Goal: Task Accomplishment & Management: Complete application form

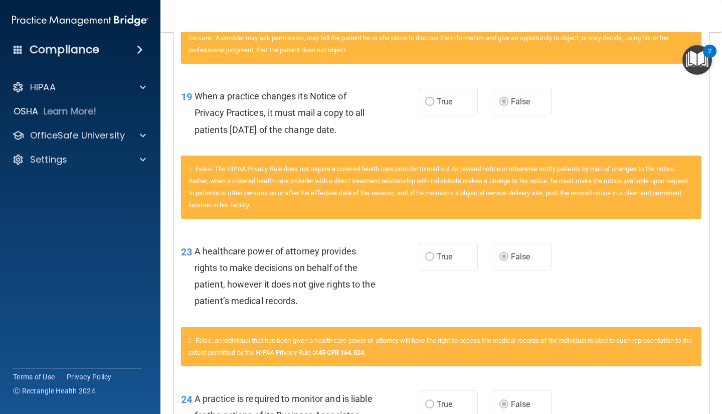
scroll to position [1454, 0]
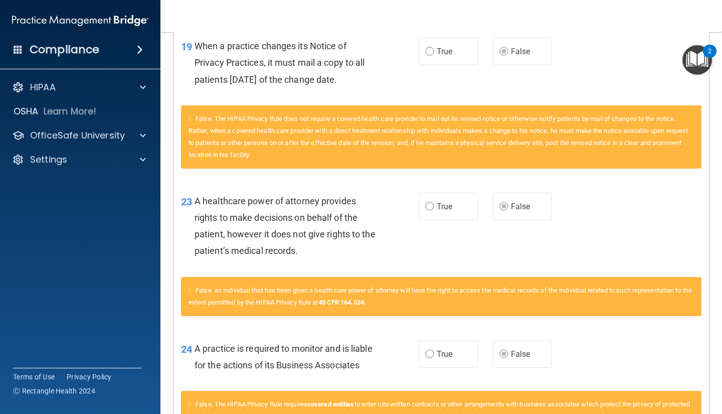
drag, startPoint x: 513, startPoint y: 238, endPoint x: 412, endPoint y: 247, distance: 102.2
click at [412, 245] on div "23 A healthcare power of attorney provides rights to make decisions on behalf o…" at bounding box center [300, 228] width 268 height 72
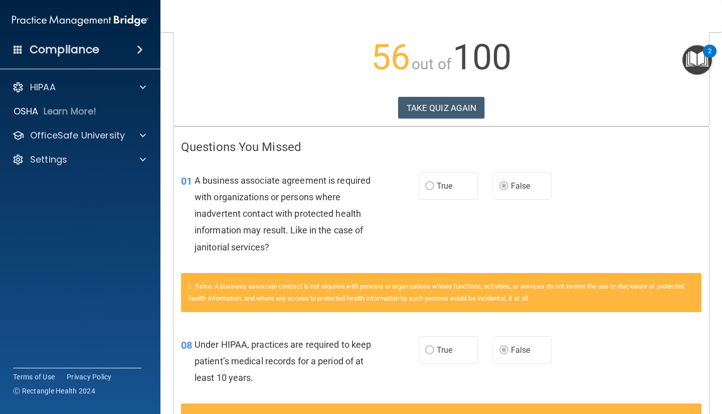
scroll to position [0, 0]
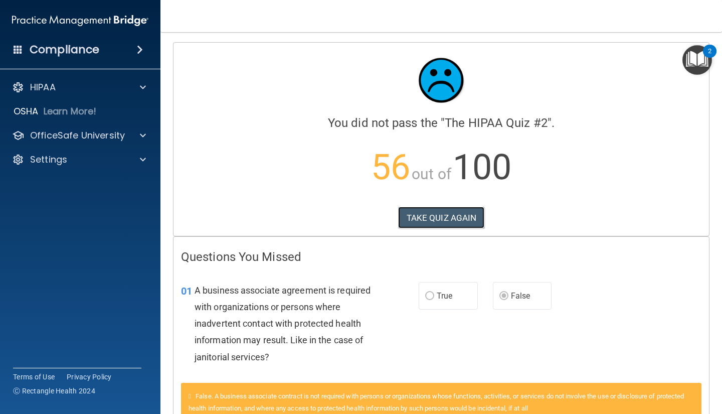
click at [440, 214] on button "TAKE QUIZ AGAIN" at bounding box center [441, 218] width 87 height 22
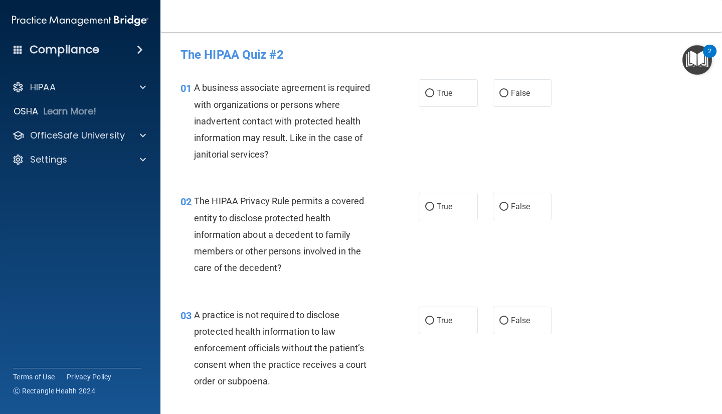
click at [522, 94] on span "False" at bounding box center [521, 93] width 20 height 10
click at [508, 94] on input "False" at bounding box center [503, 94] width 9 height 8
radio input "true"
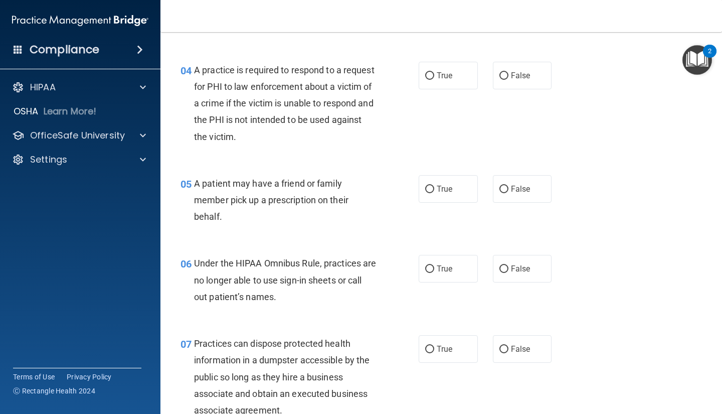
scroll to position [501, 0]
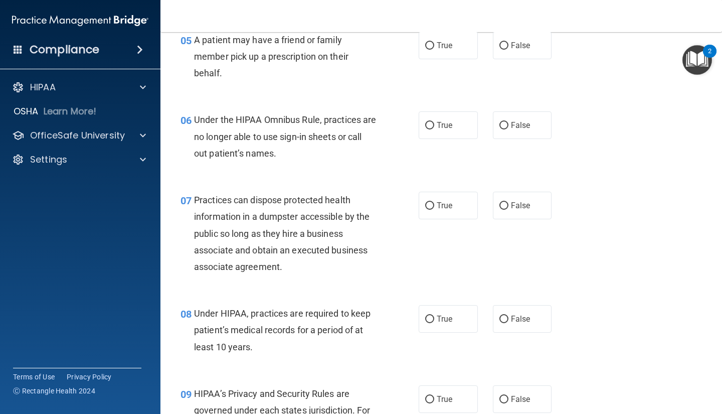
click at [511, 323] on span "False" at bounding box center [521, 319] width 20 height 10
click at [507, 323] on input "False" at bounding box center [503, 319] width 9 height 8
radio input "true"
click at [503, 397] on input "False" at bounding box center [503, 399] width 9 height 8
radio input "true"
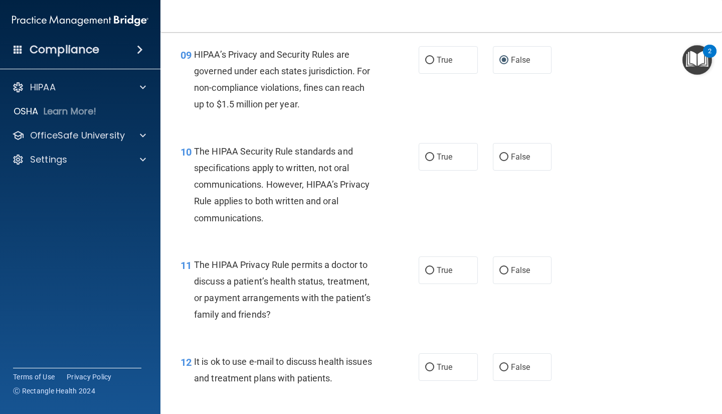
scroll to position [852, 0]
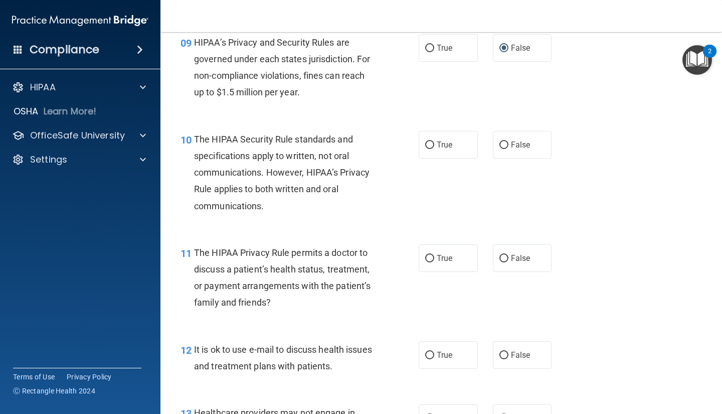
click at [427, 143] on input "True" at bounding box center [429, 145] width 9 height 8
radio input "true"
click at [426, 251] on label "True" at bounding box center [448, 258] width 59 height 28
click at [426, 255] on input "True" at bounding box center [429, 259] width 9 height 8
radio input "true"
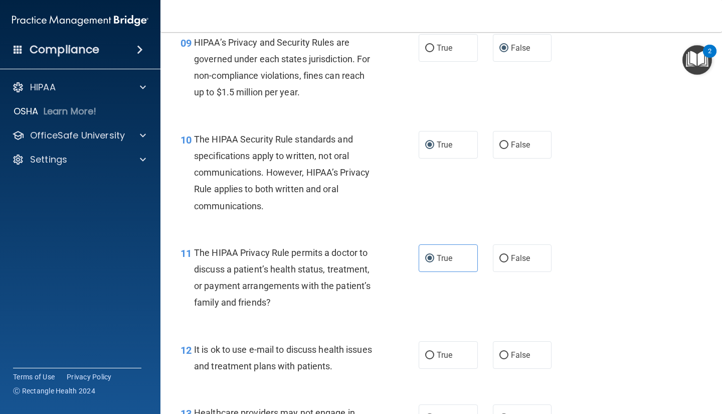
click at [438, 355] on span "True" at bounding box center [445, 355] width 16 height 10
click at [434, 355] on input "True" at bounding box center [429, 355] width 9 height 8
radio input "true"
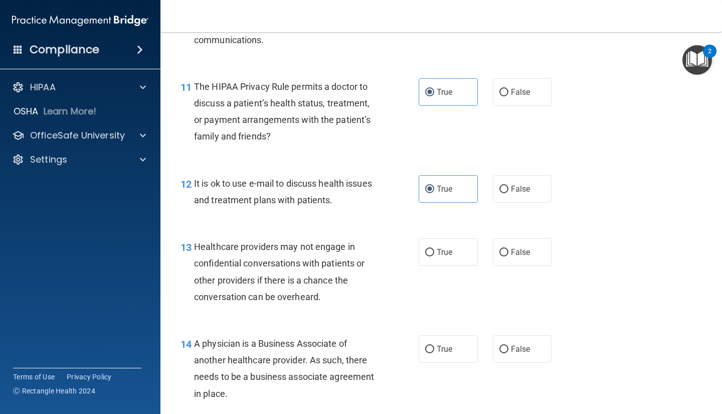
scroll to position [1053, 0]
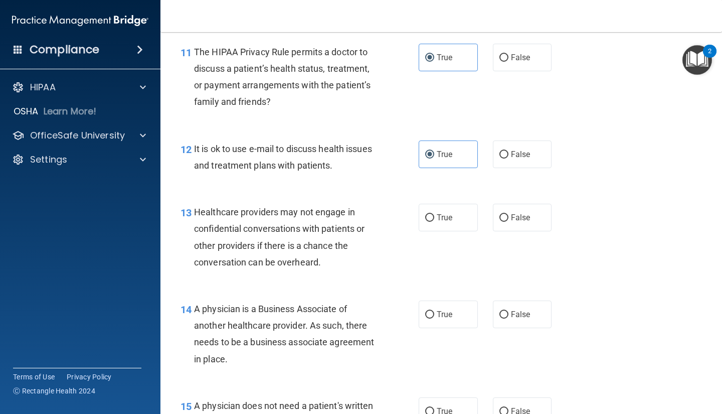
click at [524, 315] on span "False" at bounding box center [521, 314] width 20 height 10
click at [508, 315] on input "False" at bounding box center [503, 315] width 9 height 8
radio input "true"
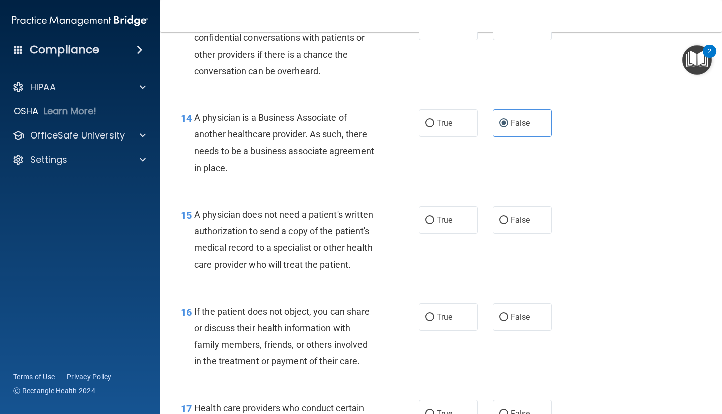
scroll to position [1253, 0]
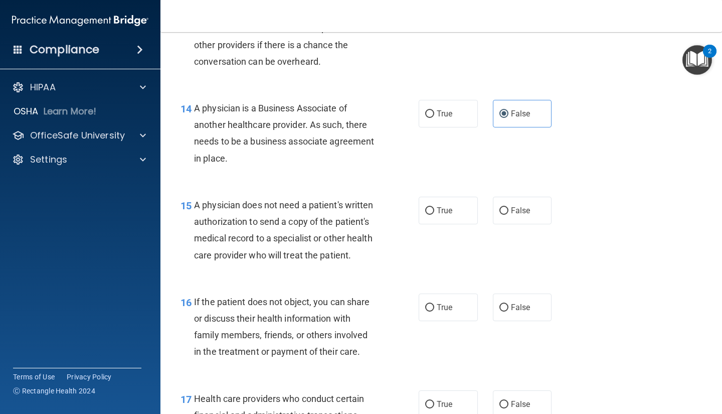
click at [429, 311] on input "True" at bounding box center [429, 308] width 9 height 8
radio input "true"
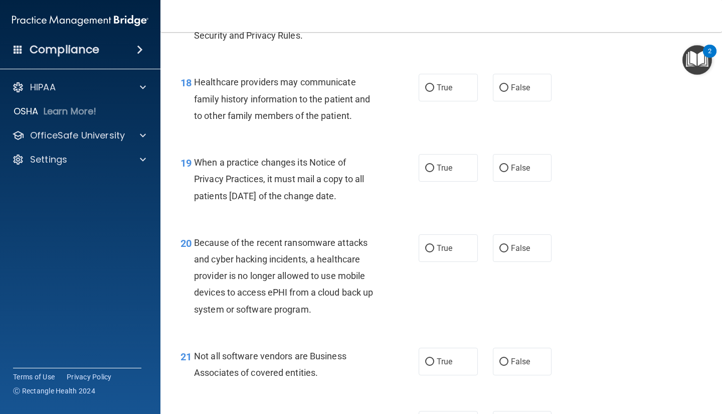
scroll to position [1704, 0]
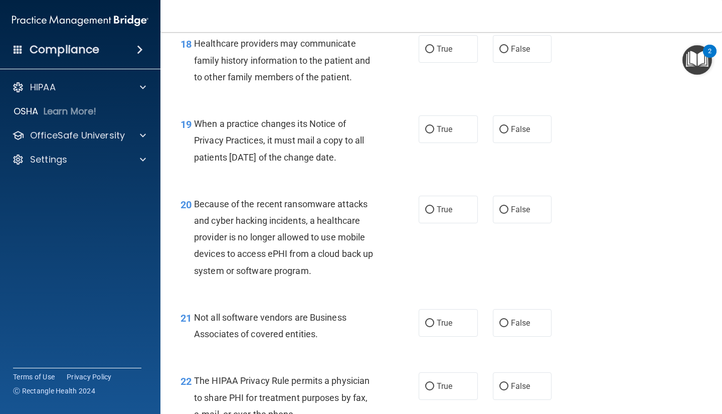
click at [514, 140] on label "False" at bounding box center [522, 129] width 59 height 28
click at [508, 133] on input "False" at bounding box center [503, 130] width 9 height 8
radio input "true"
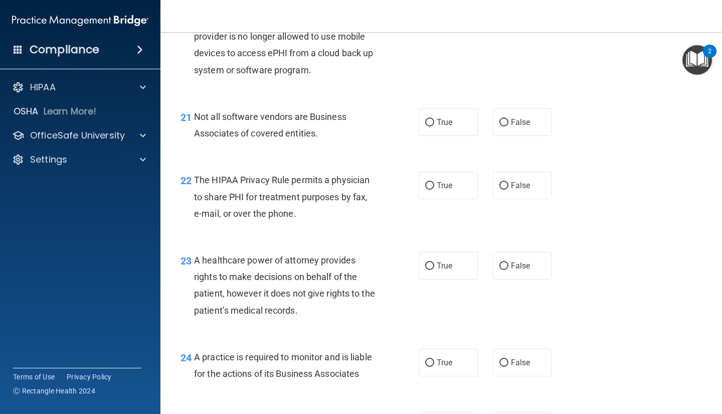
scroll to position [2055, 0]
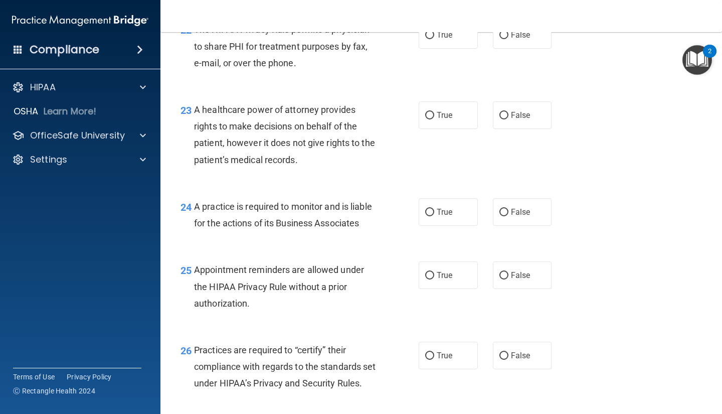
click at [528, 129] on label "False" at bounding box center [522, 115] width 59 height 28
click at [508, 119] on input "False" at bounding box center [503, 116] width 9 height 8
radio input "true"
click at [511, 217] on span "False" at bounding box center [521, 212] width 20 height 10
click at [507, 216] on input "False" at bounding box center [503, 213] width 9 height 8
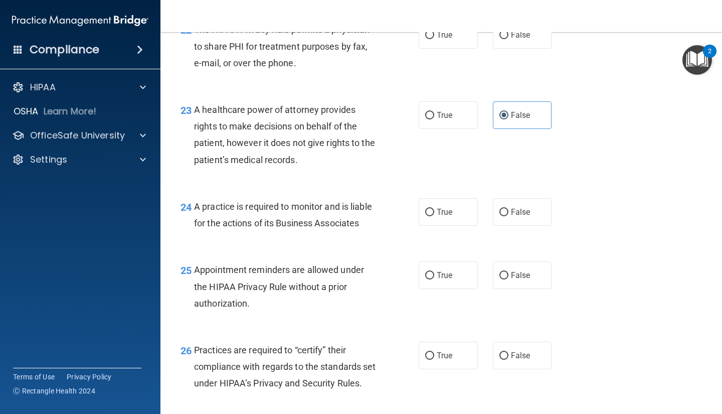
radio input "true"
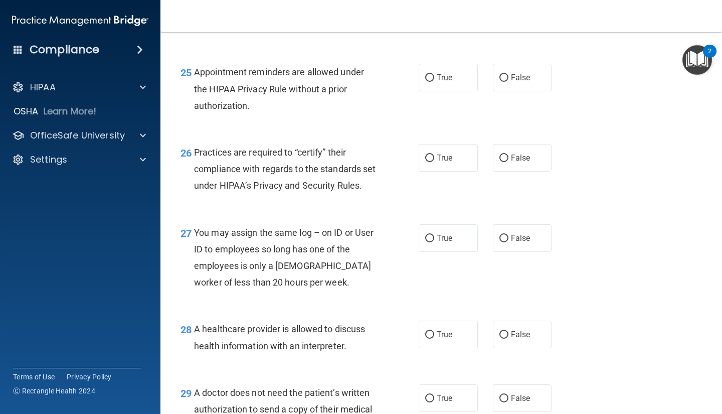
scroll to position [2256, 0]
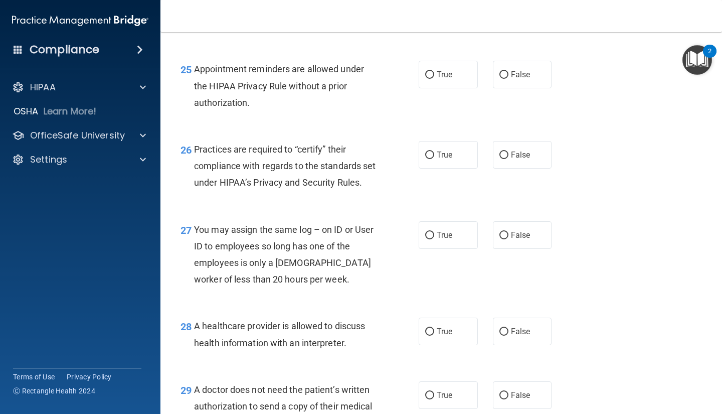
click at [523, 168] on label "False" at bounding box center [522, 155] width 59 height 28
click at [508, 159] on input "False" at bounding box center [503, 155] width 9 height 8
radio input "true"
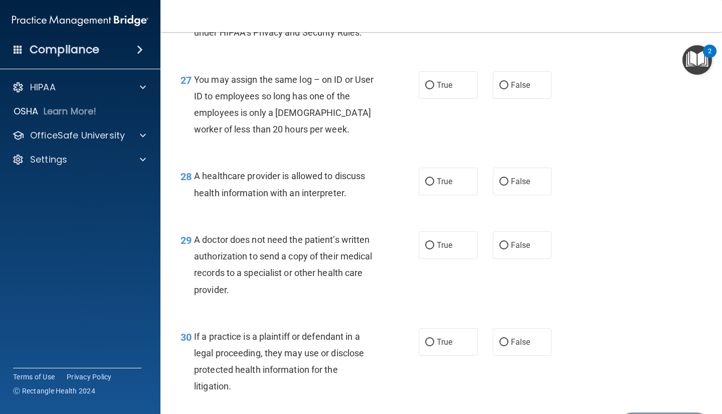
scroll to position [2406, 0]
click at [519, 258] on label "False" at bounding box center [522, 245] width 59 height 28
click at [508, 249] on input "False" at bounding box center [503, 245] width 9 height 8
radio input "true"
click at [531, 194] on label "False" at bounding box center [522, 181] width 59 height 28
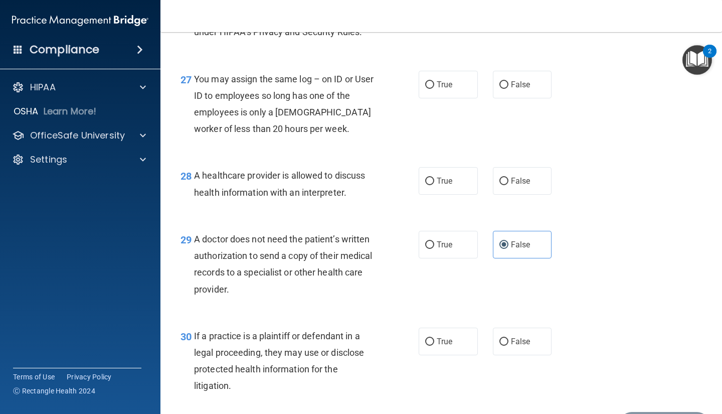
click at [508, 185] on input "False" at bounding box center [503, 181] width 9 height 8
radio input "true"
click at [456, 258] on label "True" at bounding box center [448, 245] width 59 height 28
click at [434, 249] on input "True" at bounding box center [429, 245] width 9 height 8
radio input "true"
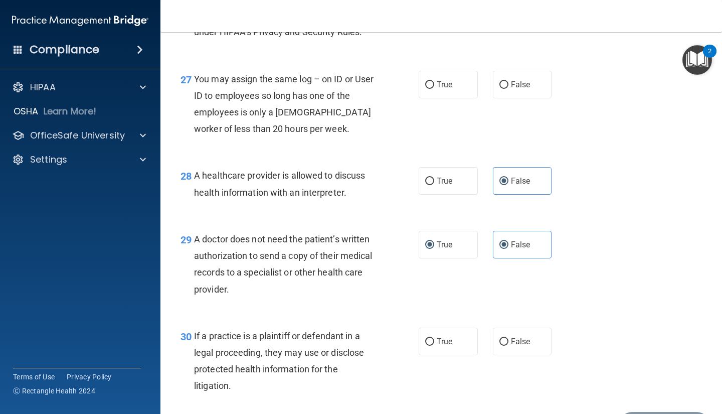
radio input "false"
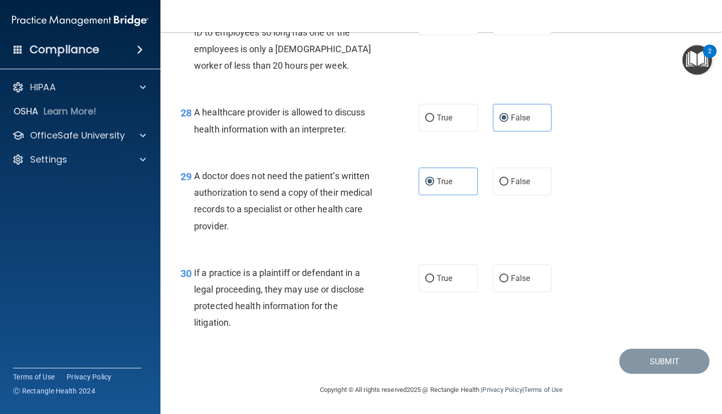
scroll to position [2520, 0]
click at [450, 280] on label "True" at bounding box center [448, 278] width 59 height 28
click at [434, 280] on input "True" at bounding box center [429, 279] width 9 height 8
radio input "true"
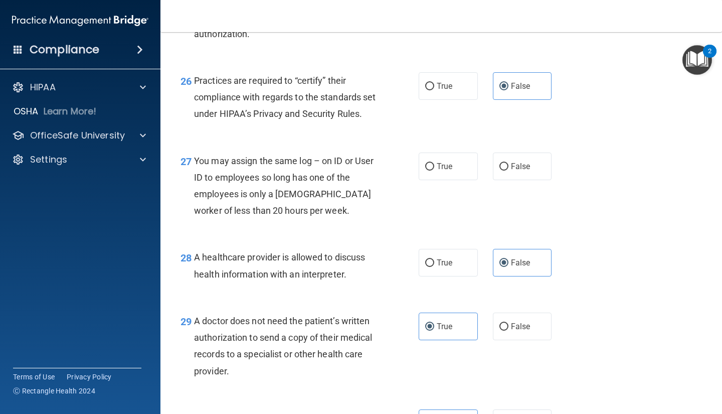
scroll to position [2319, 0]
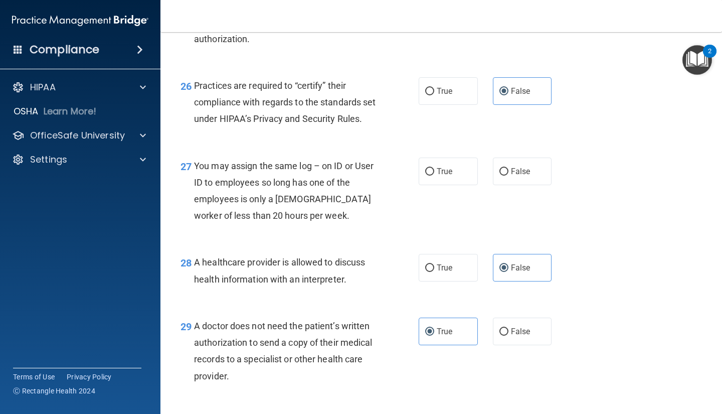
click at [517, 185] on label "False" at bounding box center [522, 171] width 59 height 28
click at [508, 175] on input "False" at bounding box center [503, 172] width 9 height 8
radio input "true"
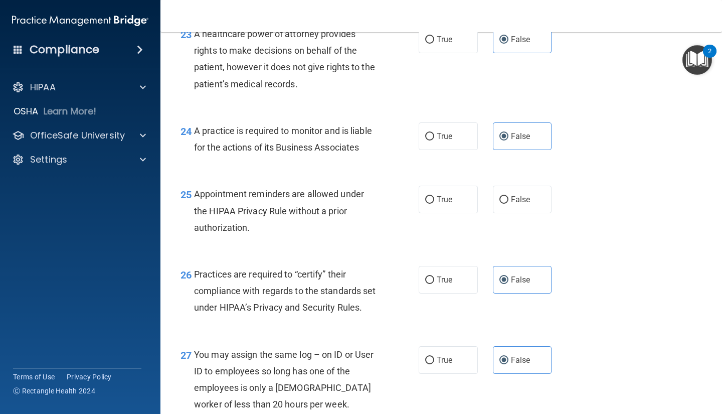
scroll to position [2119, 0]
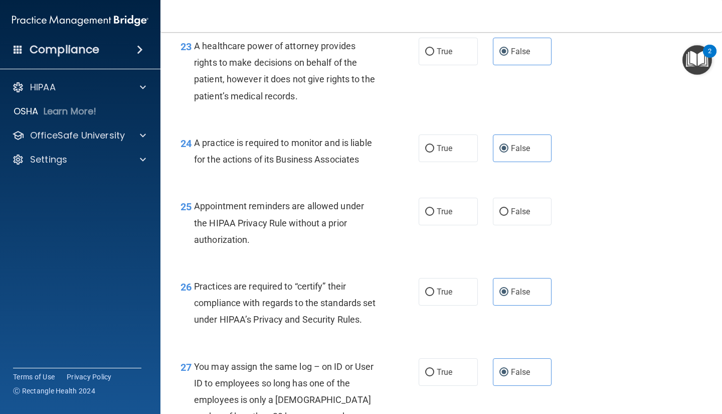
click at [437, 216] on span "True" at bounding box center [445, 212] width 16 height 10
click at [434, 216] on input "True" at bounding box center [429, 212] width 9 height 8
radio input "true"
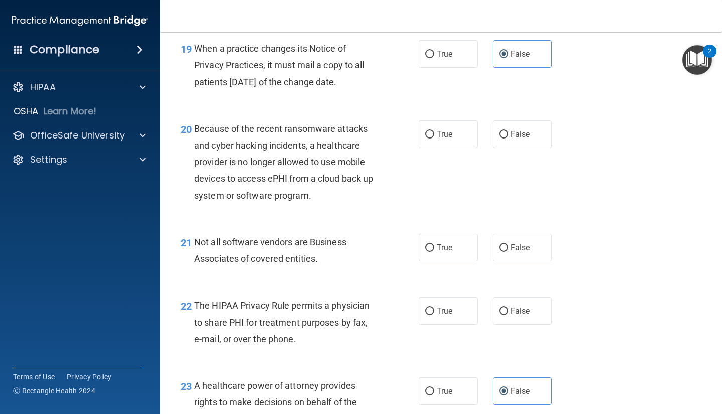
scroll to position [1768, 0]
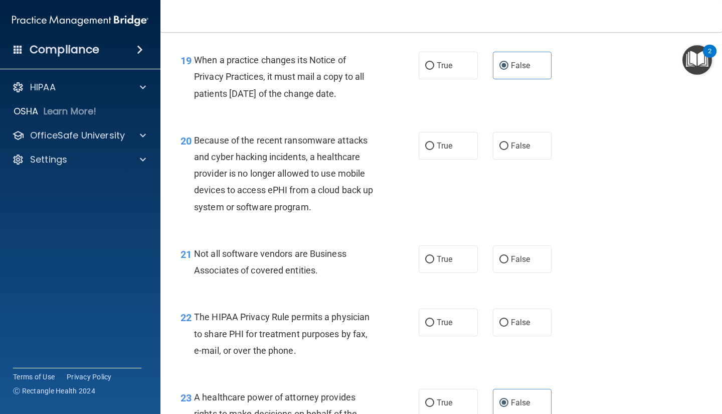
click at [438, 329] on label "True" at bounding box center [448, 322] width 59 height 28
click at [434, 326] on input "True" at bounding box center [429, 323] width 9 height 8
radio input "true"
click at [452, 273] on label "True" at bounding box center [448, 259] width 59 height 28
click at [434, 263] on input "True" at bounding box center [429, 260] width 9 height 8
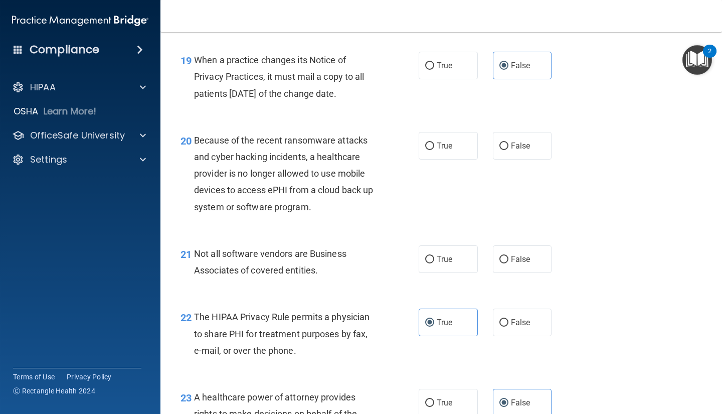
radio input "true"
click at [522, 150] on span "False" at bounding box center [521, 146] width 20 height 10
click at [508, 150] on input "False" at bounding box center [503, 146] width 9 height 8
radio input "true"
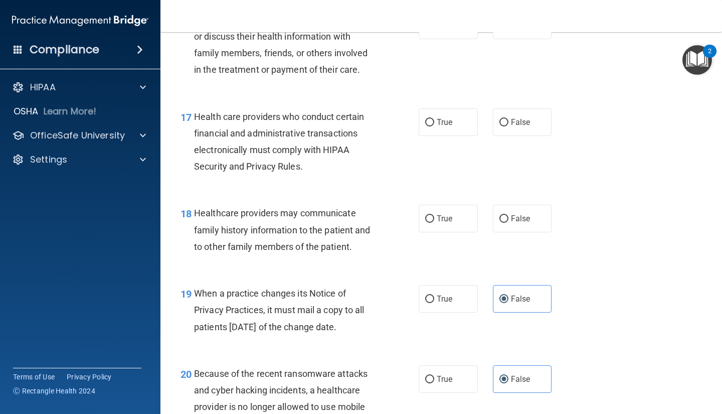
scroll to position [1517, 0]
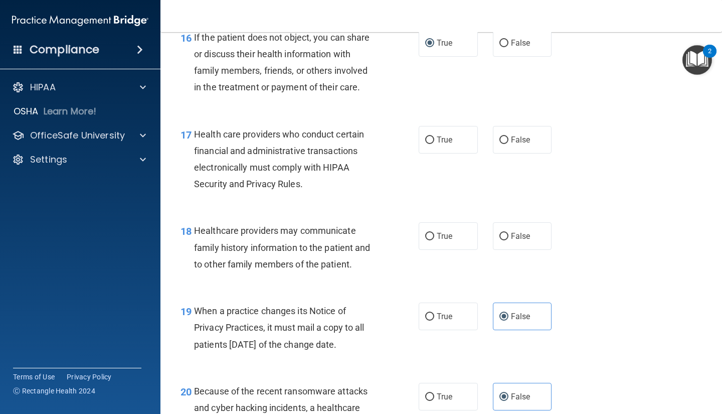
click at [493, 250] on label "False" at bounding box center [522, 236] width 59 height 28
click at [499, 240] on input "False" at bounding box center [503, 237] width 9 height 8
radio input "true"
click at [451, 152] on label "True" at bounding box center [448, 140] width 59 height 28
click at [434, 144] on input "True" at bounding box center [429, 140] width 9 height 8
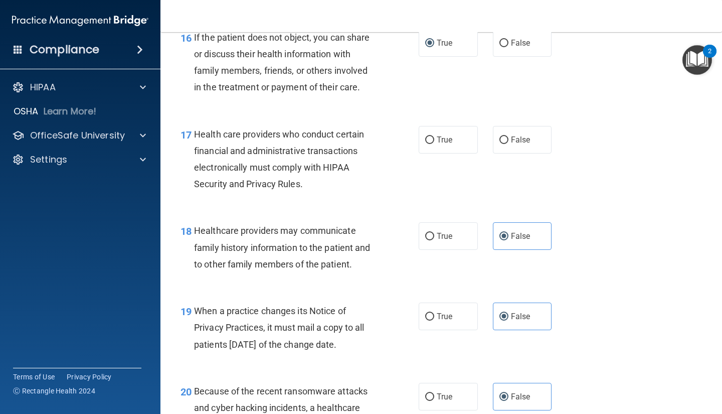
radio input "true"
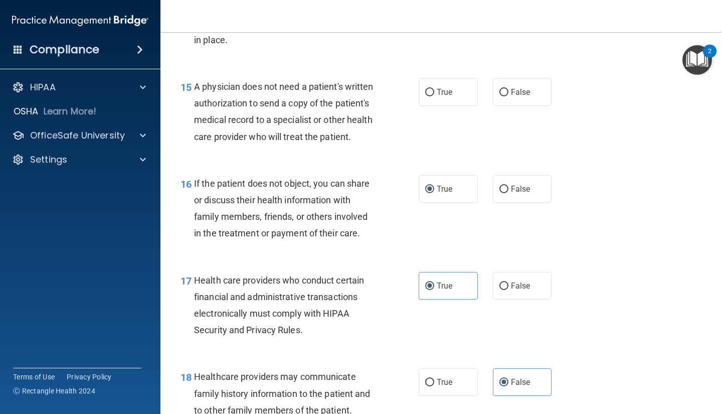
scroll to position [1317, 0]
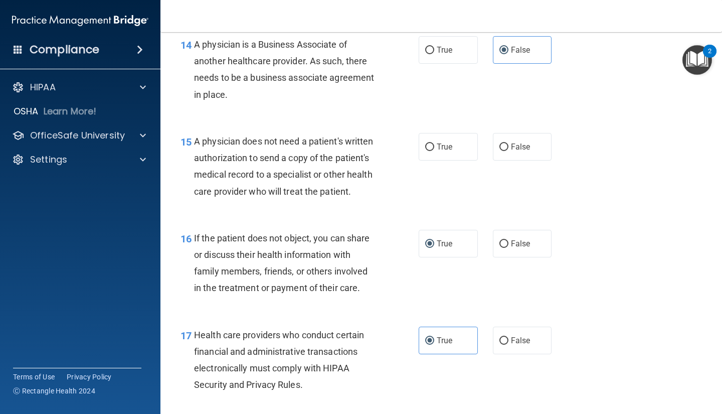
click at [446, 154] on label "True" at bounding box center [448, 147] width 59 height 28
click at [434, 151] on input "True" at bounding box center [429, 147] width 9 height 8
radio input "true"
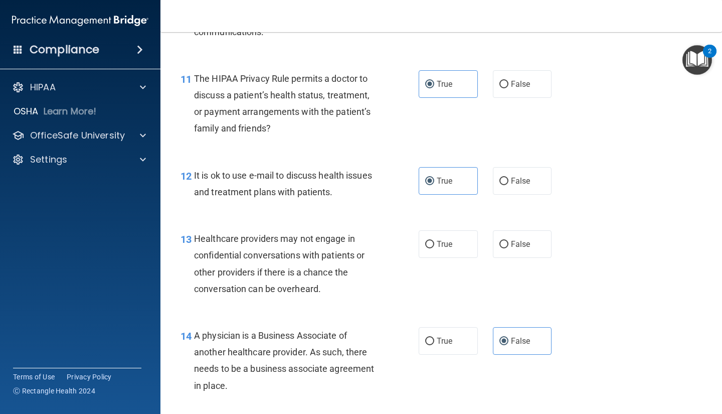
scroll to position [1016, 0]
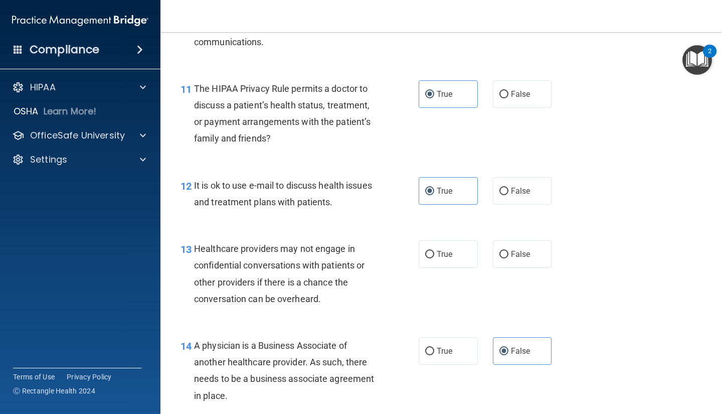
click at [500, 254] on input "False" at bounding box center [503, 255] width 9 height 8
radio input "true"
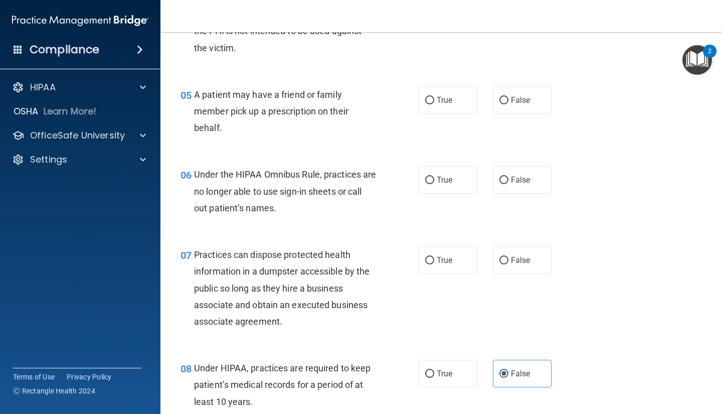
scroll to position [415, 0]
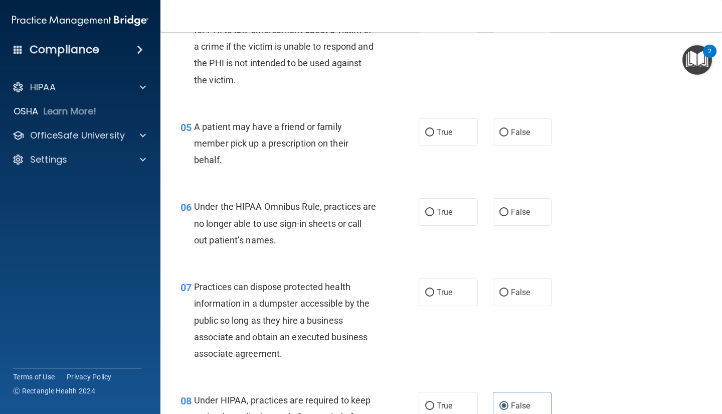
click at [504, 216] on label "False" at bounding box center [522, 212] width 59 height 28
click at [504, 216] on input "False" at bounding box center [503, 213] width 9 height 8
radio input "true"
click at [459, 138] on label "True" at bounding box center [448, 132] width 59 height 28
click at [434, 136] on input "True" at bounding box center [429, 133] width 9 height 8
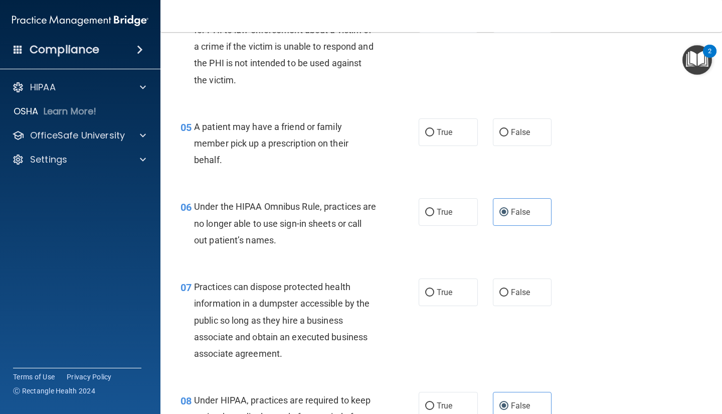
radio input "true"
click at [517, 287] on span "False" at bounding box center [521, 292] width 20 height 10
click at [508, 289] on input "False" at bounding box center [503, 293] width 9 height 8
radio input "true"
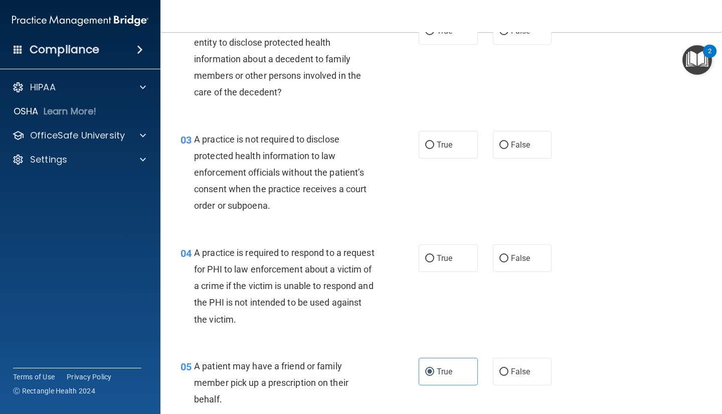
scroll to position [164, 0]
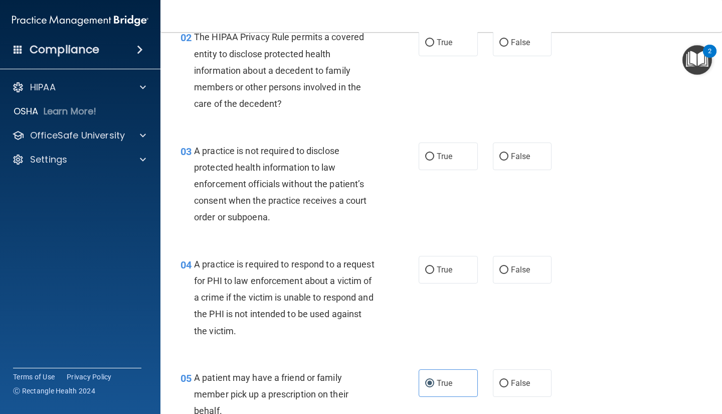
click at [433, 269] on label "True" at bounding box center [448, 270] width 59 height 28
click at [433, 269] on input "True" at bounding box center [429, 270] width 9 height 8
radio input "true"
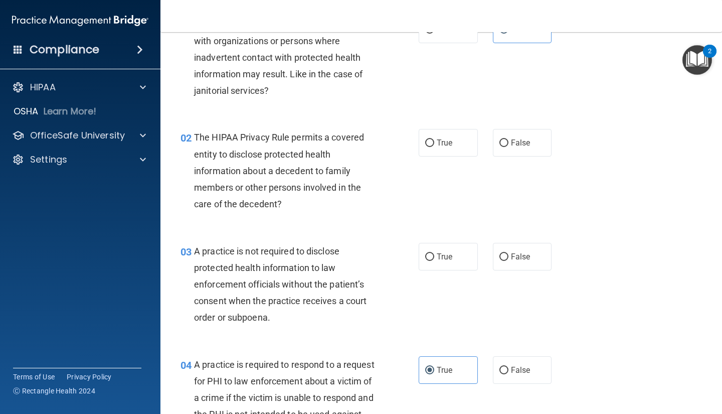
scroll to position [14, 0]
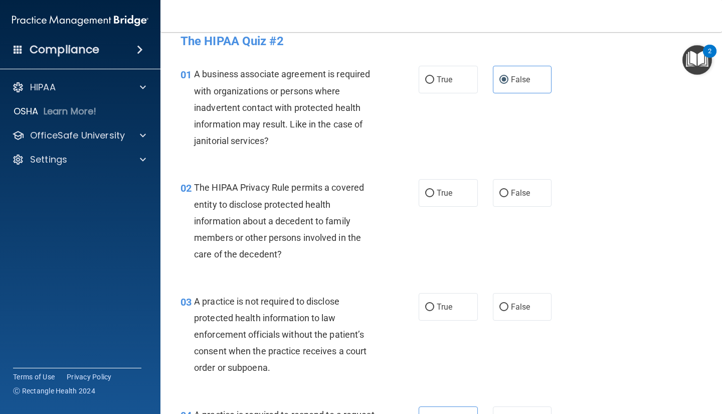
click at [443, 192] on span "True" at bounding box center [445, 193] width 16 height 10
click at [434, 192] on input "True" at bounding box center [429, 193] width 9 height 8
radio input "true"
click at [511, 306] on span "False" at bounding box center [521, 307] width 20 height 10
click at [508, 306] on input "False" at bounding box center [503, 307] width 9 height 8
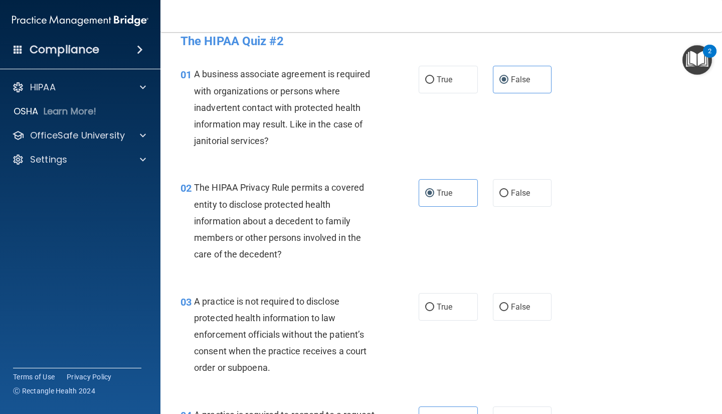
radio input "true"
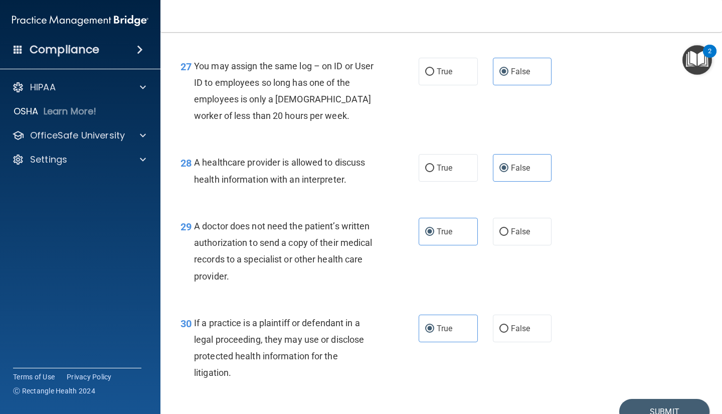
scroll to position [2520, 0]
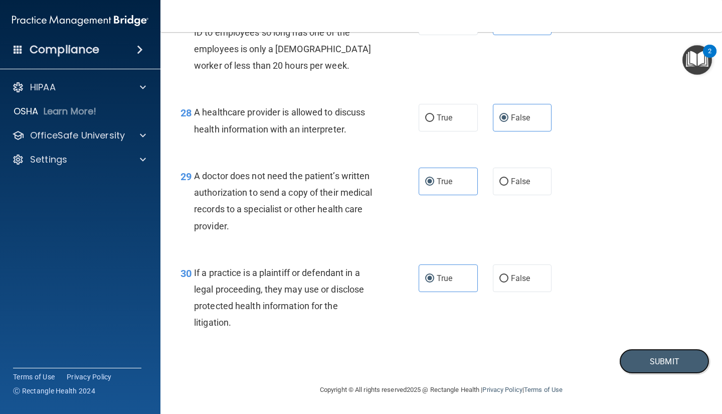
click at [635, 366] on button "Submit" at bounding box center [664, 361] width 90 height 26
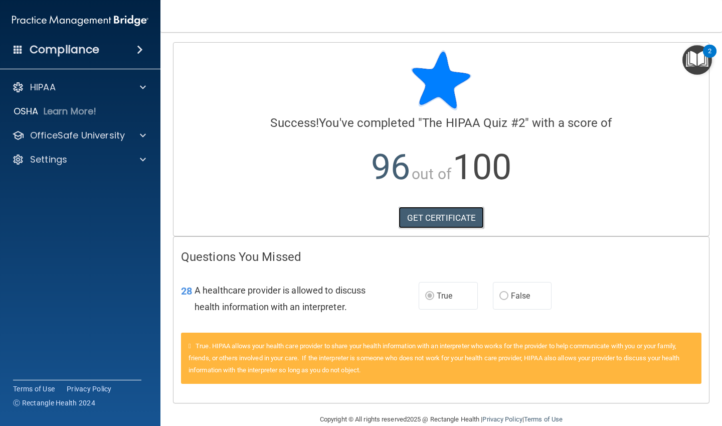
click at [453, 215] on link "GET CERTIFICATE" at bounding box center [441, 218] width 86 height 22
click at [141, 131] on span at bounding box center [143, 135] width 6 height 12
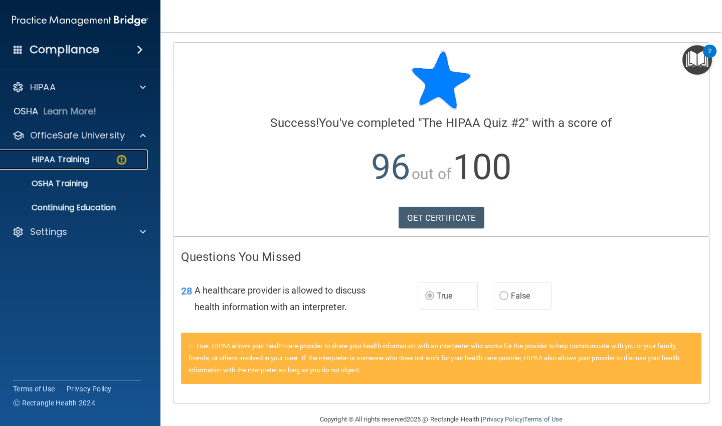
click at [136, 159] on div "HIPAA Training" at bounding box center [75, 159] width 137 height 10
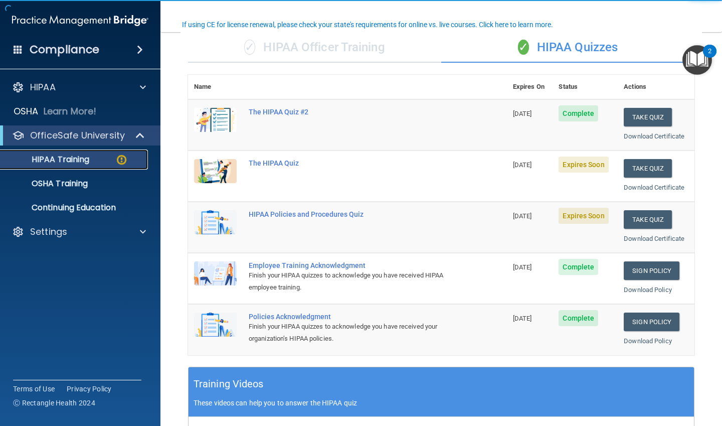
scroll to position [100, 0]
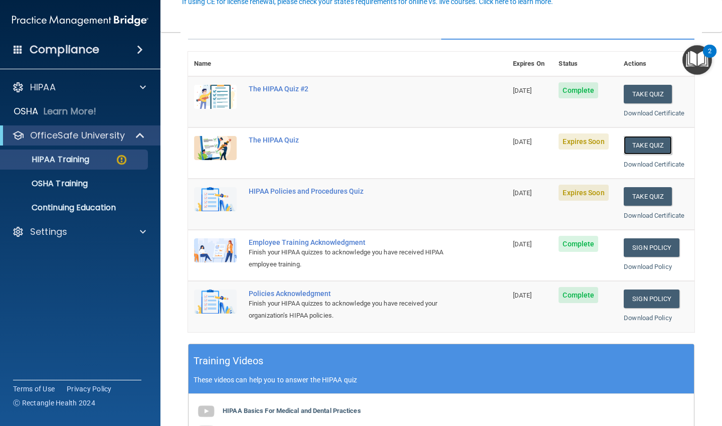
click at [638, 143] on button "Take Quiz" at bounding box center [648, 145] width 48 height 19
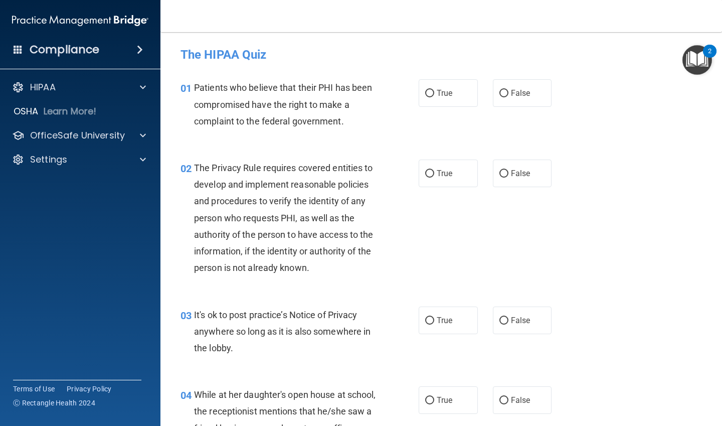
click at [454, 89] on label "True" at bounding box center [448, 93] width 59 height 28
click at [434, 90] on input "True" at bounding box center [429, 94] width 9 height 8
radio input "true"
click at [414, 169] on div "02 The Privacy Rule requires covered entities to develop and implement reasonab…" at bounding box center [299, 220] width 268 height 122
click at [457, 171] on label "True" at bounding box center [448, 173] width 59 height 28
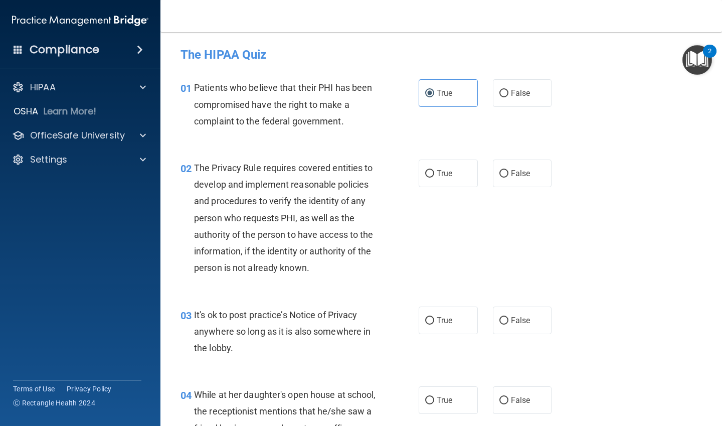
click at [434, 171] on input "True" at bounding box center [429, 174] width 9 height 8
radio input "true"
click at [433, 323] on label "True" at bounding box center [448, 320] width 59 height 28
click at [433, 323] on input "True" at bounding box center [429, 321] width 9 height 8
radio input "true"
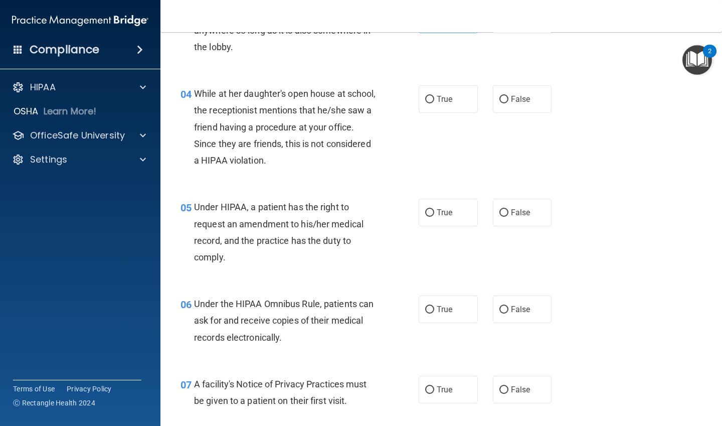
scroll to position [351, 0]
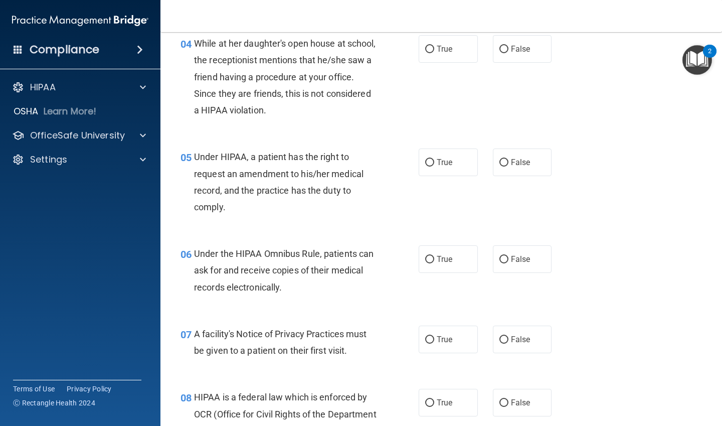
click at [511, 51] on span "False" at bounding box center [521, 49] width 20 height 10
click at [508, 51] on input "False" at bounding box center [503, 50] width 9 height 8
radio input "true"
click at [506, 164] on label "False" at bounding box center [522, 162] width 59 height 28
click at [506, 164] on input "False" at bounding box center [503, 163] width 9 height 8
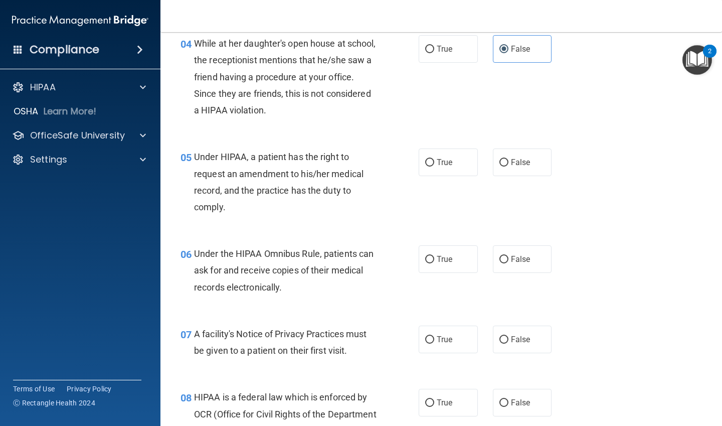
radio input "true"
click at [429, 258] on input "True" at bounding box center [429, 260] width 9 height 8
radio input "true"
click at [453, 349] on label "True" at bounding box center [448, 339] width 59 height 28
click at [434, 343] on input "True" at bounding box center [429, 340] width 9 height 8
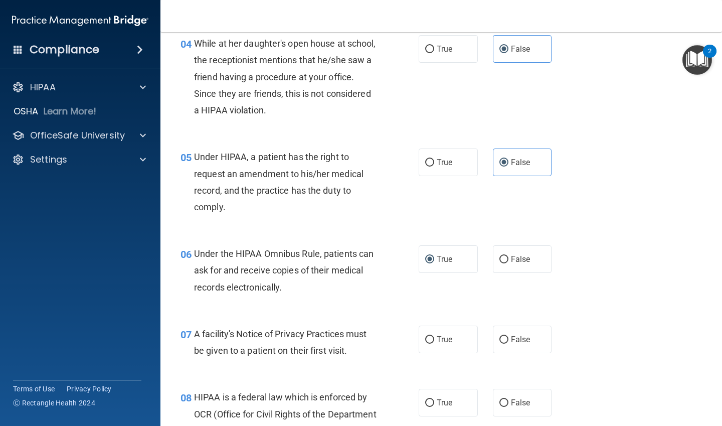
radio input "true"
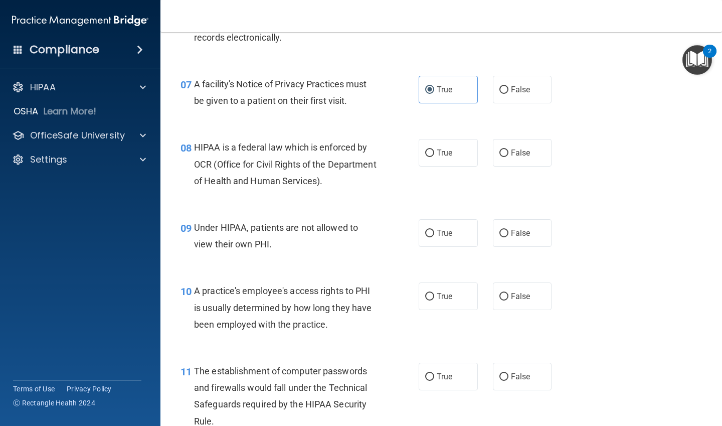
scroll to position [601, 0]
click at [465, 160] on label "True" at bounding box center [448, 152] width 59 height 28
click at [434, 156] on input "True" at bounding box center [429, 152] width 9 height 8
radio input "true"
click at [506, 227] on label "False" at bounding box center [522, 232] width 59 height 28
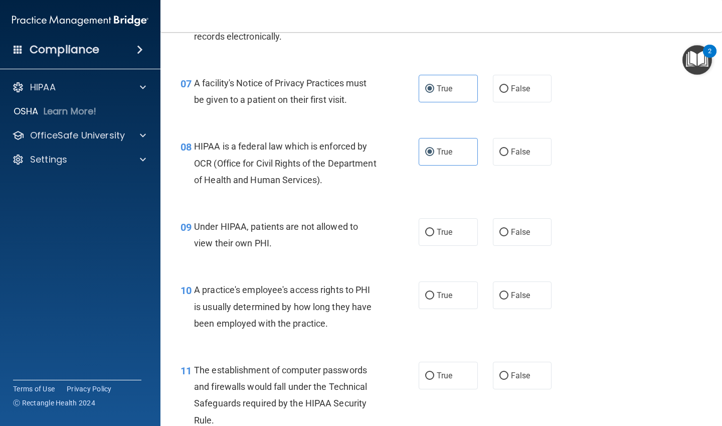
click at [506, 229] on input "False" at bounding box center [503, 233] width 9 height 8
radio input "true"
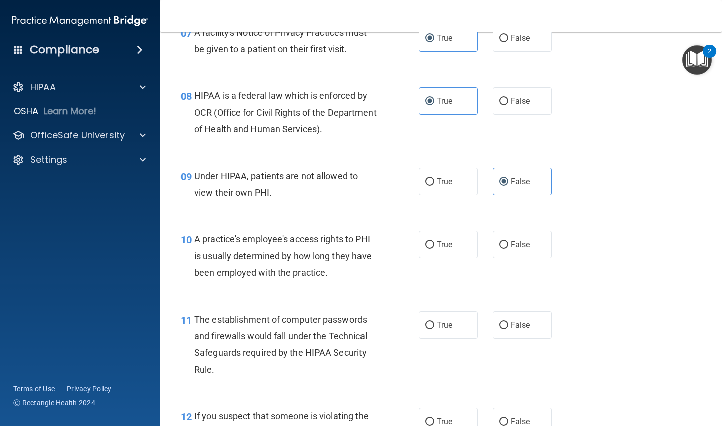
scroll to position [702, 0]
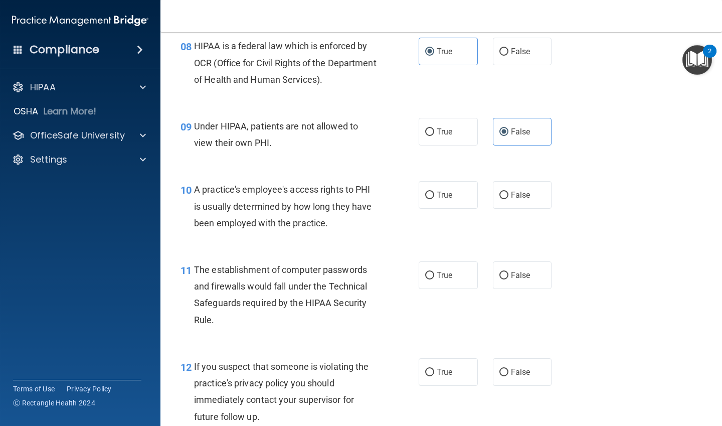
click at [506, 204] on label "False" at bounding box center [522, 195] width 59 height 28
click at [506, 199] on input "False" at bounding box center [503, 195] width 9 height 8
radio input "true"
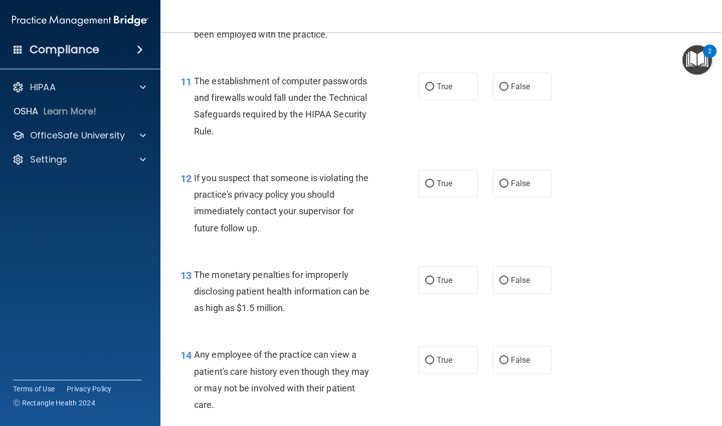
scroll to position [902, 0]
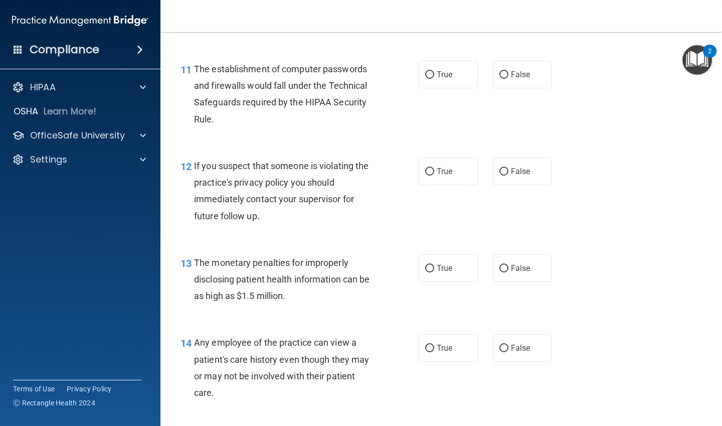
click at [450, 86] on label "True" at bounding box center [448, 75] width 59 height 28
click at [434, 79] on input "True" at bounding box center [429, 75] width 9 height 8
radio input "true"
click at [441, 165] on label "True" at bounding box center [448, 171] width 59 height 28
click at [434, 168] on input "True" at bounding box center [429, 172] width 9 height 8
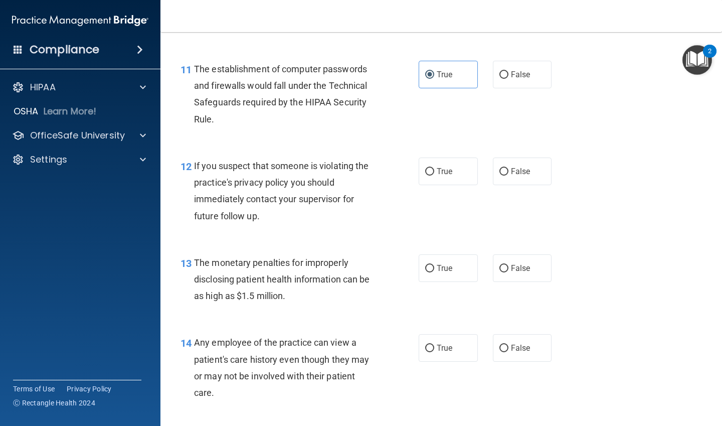
radio input "true"
click at [445, 263] on span "True" at bounding box center [445, 268] width 16 height 10
click at [434, 265] on input "True" at bounding box center [429, 269] width 9 height 8
radio input "true"
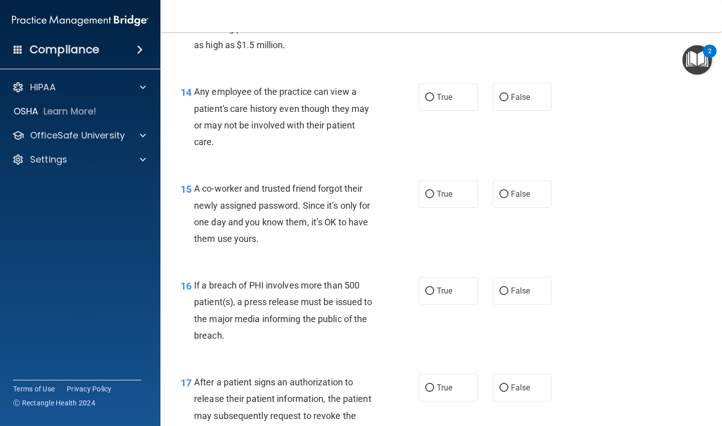
scroll to position [1203, 0]
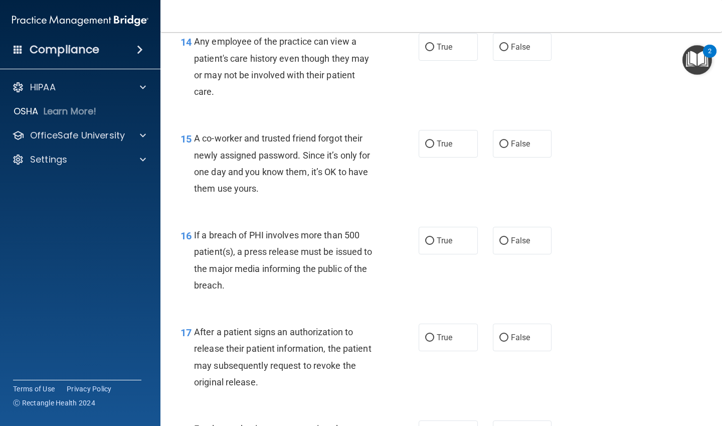
click at [514, 51] on span "False" at bounding box center [521, 47] width 20 height 10
click at [508, 51] on input "False" at bounding box center [503, 48] width 9 height 8
radio input "true"
click at [523, 145] on span "False" at bounding box center [521, 144] width 20 height 10
click at [508, 145] on input "False" at bounding box center [503, 144] width 9 height 8
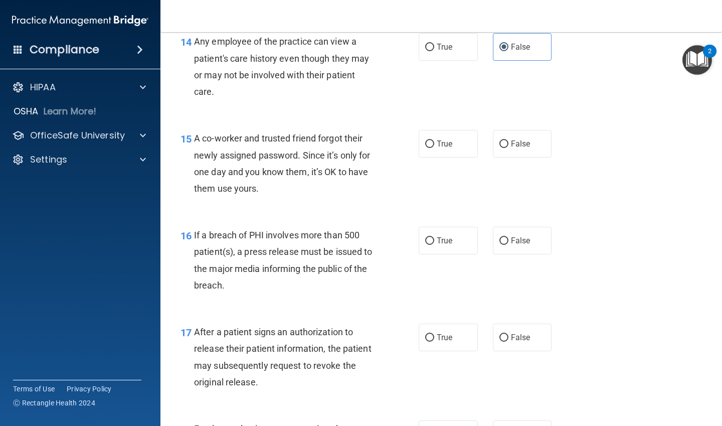
radio input "true"
click at [455, 238] on label "True" at bounding box center [448, 241] width 59 height 28
click at [434, 238] on input "True" at bounding box center [429, 241] width 9 height 8
radio input "true"
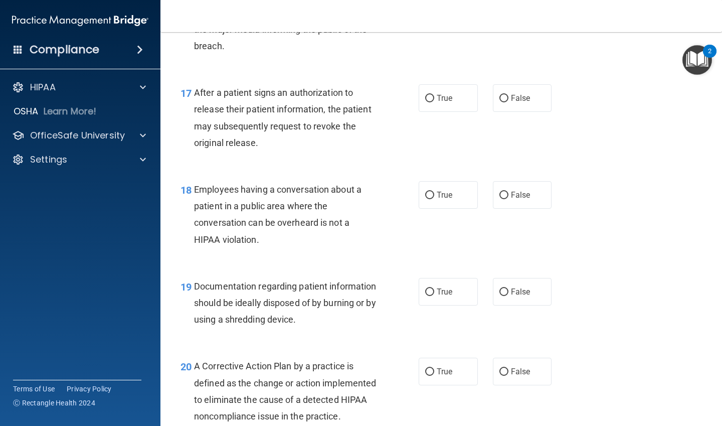
scroll to position [1454, 0]
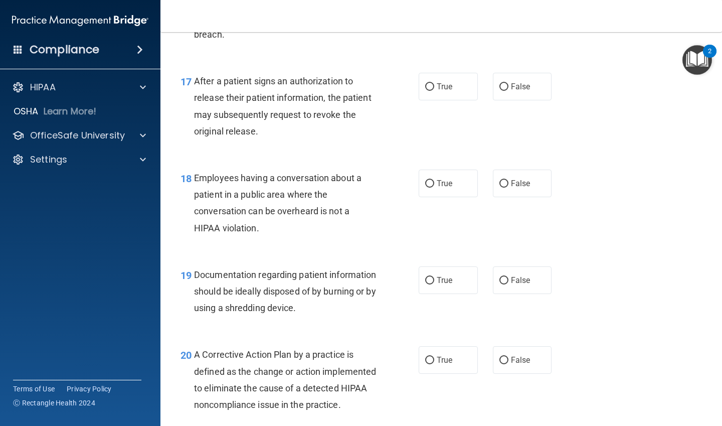
click at [426, 89] on input "True" at bounding box center [429, 87] width 9 height 8
radio input "true"
click at [437, 181] on span "True" at bounding box center [445, 183] width 16 height 10
click at [434, 181] on input "True" at bounding box center [429, 184] width 9 height 8
radio input "true"
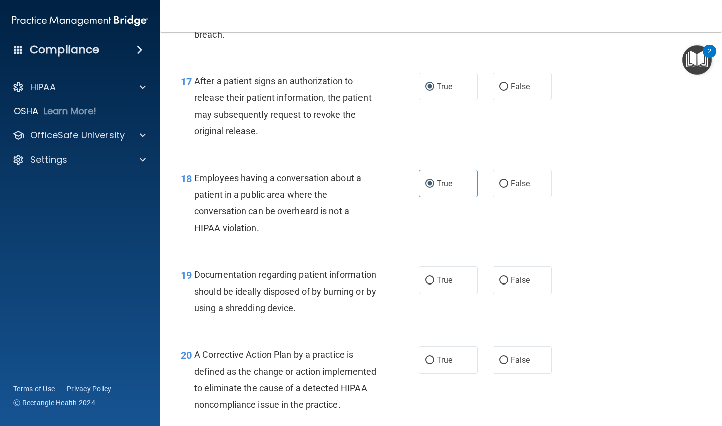
click at [513, 181] on span "False" at bounding box center [521, 183] width 20 height 10
click at [508, 181] on input "False" at bounding box center [503, 184] width 9 height 8
radio input "true"
radio input "false"
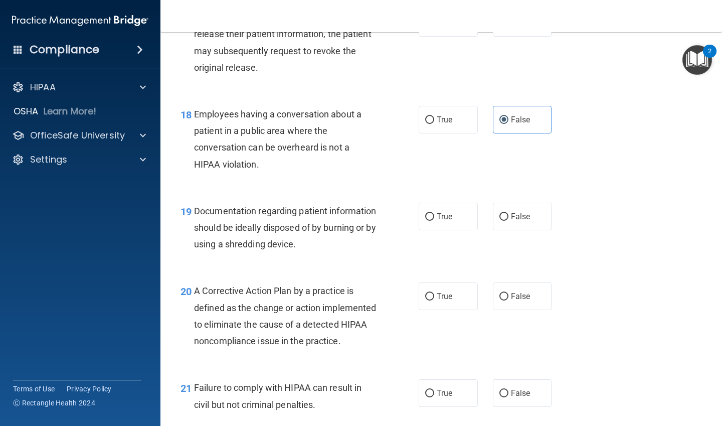
scroll to position [1654, 0]
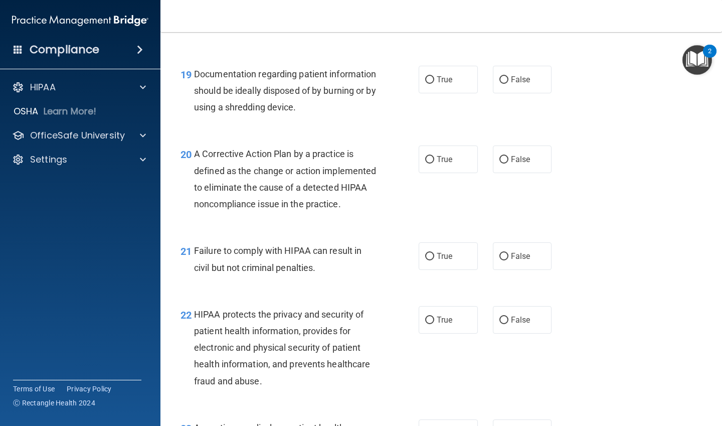
click at [514, 267] on label "False" at bounding box center [522, 256] width 59 height 28
click at [508, 260] on input "False" at bounding box center [503, 257] width 9 height 8
radio input "true"
click at [437, 155] on span "True" at bounding box center [445, 159] width 16 height 10
click at [433, 156] on input "True" at bounding box center [429, 160] width 9 height 8
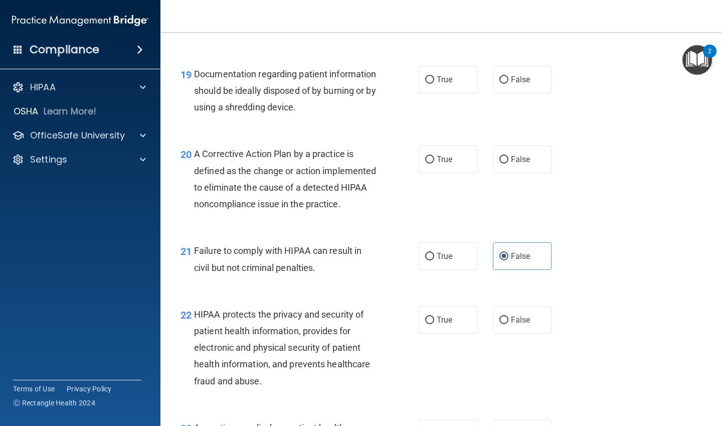
radio input "true"
click at [434, 90] on label "True" at bounding box center [448, 80] width 59 height 28
click at [434, 84] on input "True" at bounding box center [429, 80] width 9 height 8
radio input "true"
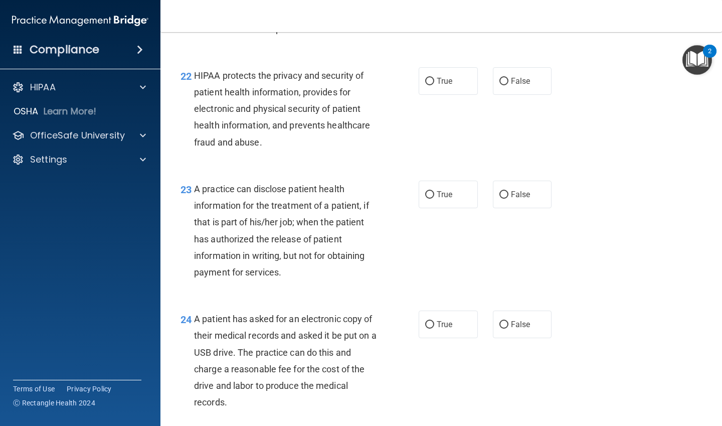
scroll to position [1905, 0]
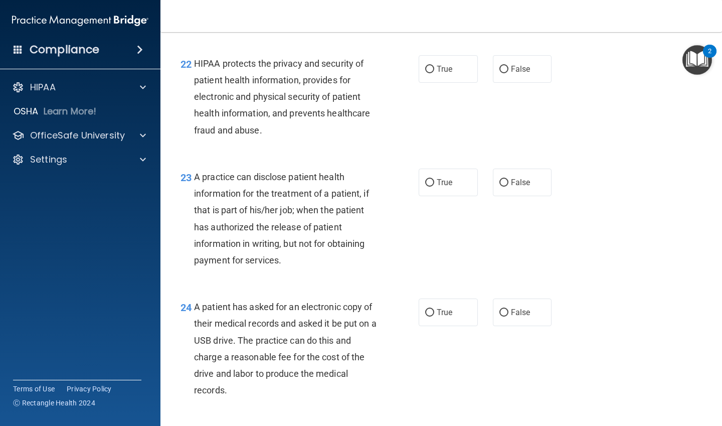
click at [437, 74] on span "True" at bounding box center [445, 69] width 16 height 10
click at [434, 73] on input "True" at bounding box center [429, 70] width 9 height 8
radio input "true"
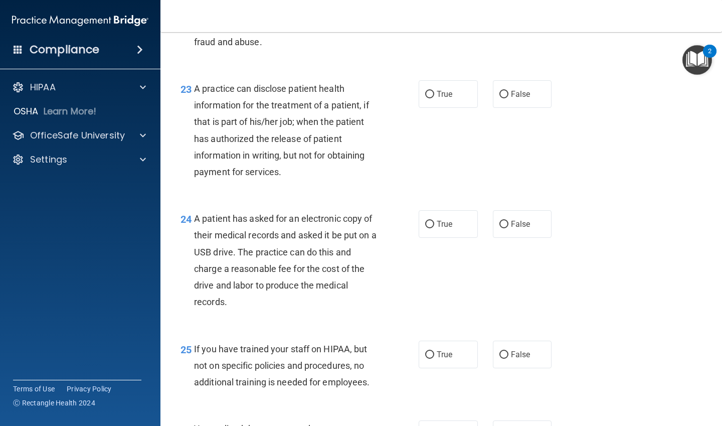
scroll to position [2005, 0]
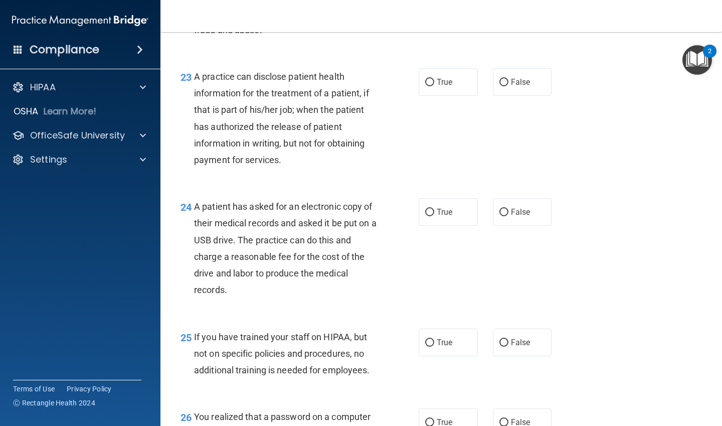
click at [427, 96] on label "True" at bounding box center [448, 82] width 59 height 28
click at [427, 86] on input "True" at bounding box center [429, 83] width 9 height 8
radio input "true"
click at [428, 96] on label "True" at bounding box center [448, 82] width 59 height 28
click at [428, 86] on input "True" at bounding box center [429, 83] width 9 height 8
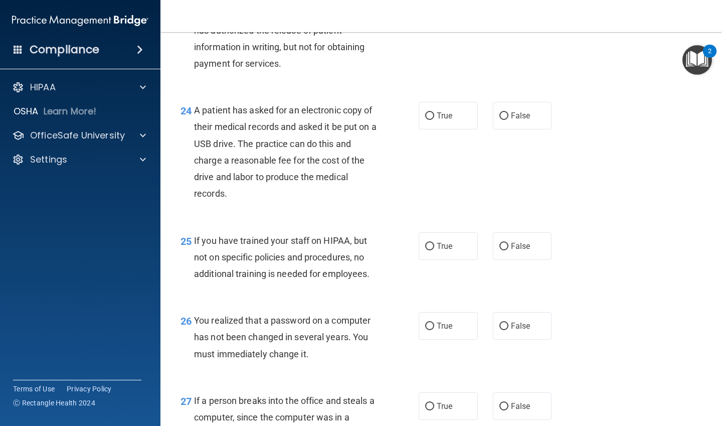
scroll to position [2155, 0]
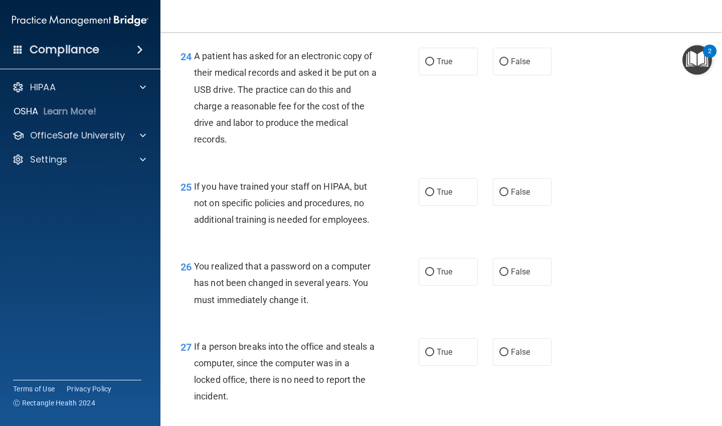
click at [442, 75] on label "True" at bounding box center [448, 62] width 59 height 28
click at [434, 66] on input "True" at bounding box center [429, 62] width 9 height 8
radio input "true"
click at [504, 206] on label "False" at bounding box center [522, 192] width 59 height 28
click at [504, 196] on input "False" at bounding box center [503, 192] width 9 height 8
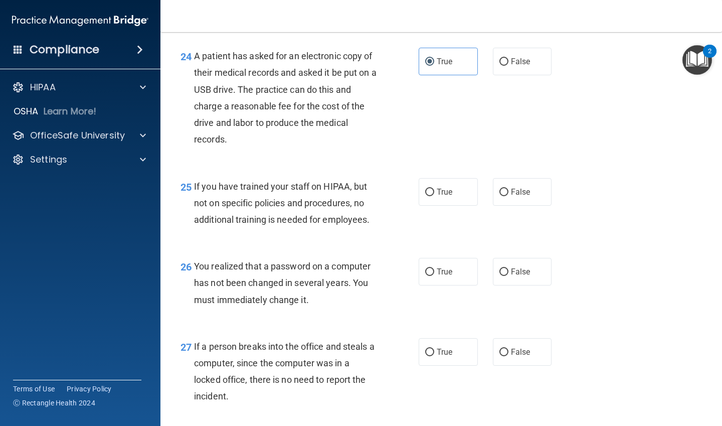
radio input "true"
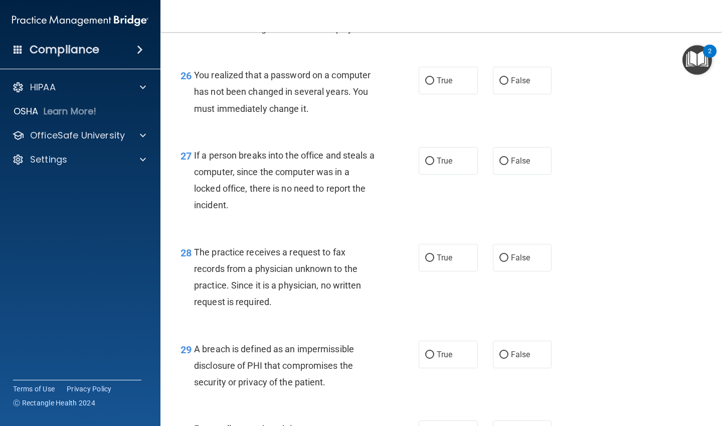
scroll to position [2356, 0]
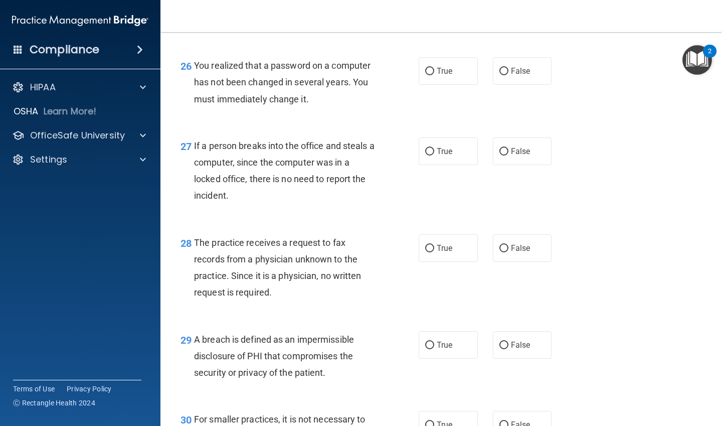
click at [448, 85] on label "True" at bounding box center [448, 71] width 59 height 28
click at [434, 75] on input "True" at bounding box center [429, 72] width 9 height 8
radio input "true"
click at [500, 75] on input "False" at bounding box center [503, 72] width 9 height 8
radio input "true"
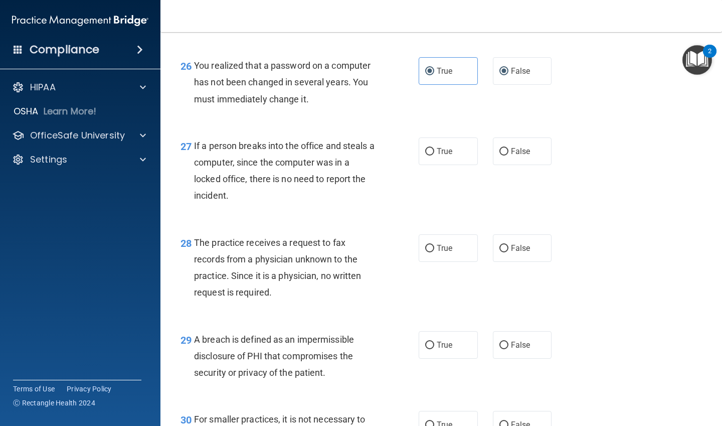
radio input "false"
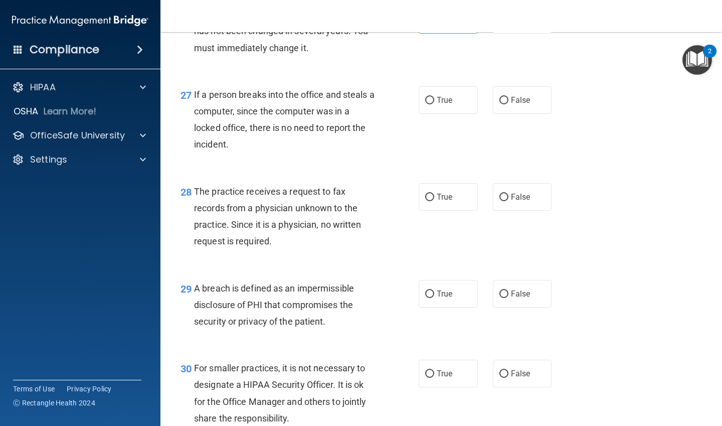
scroll to position [2456, 0]
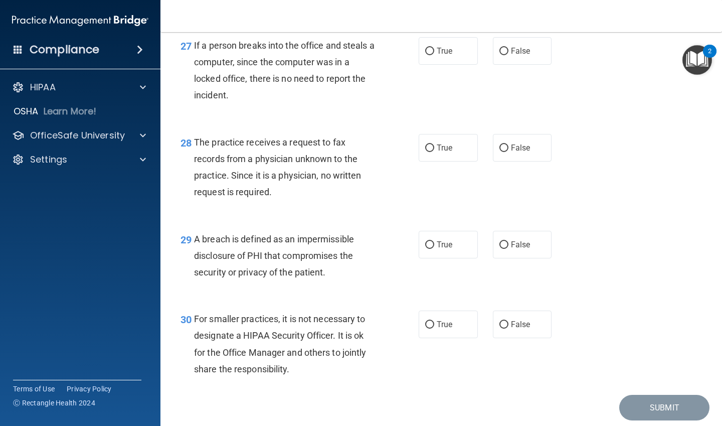
click at [482, 65] on div "True False" at bounding box center [490, 51] width 142 height 28
click at [499, 55] on input "False" at bounding box center [503, 52] width 9 height 8
radio input "true"
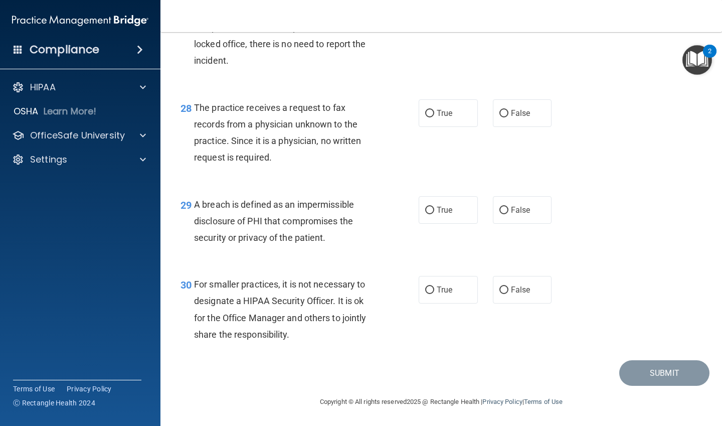
scroll to position [2508, 0]
click at [531, 116] on label "False" at bounding box center [522, 113] width 59 height 28
click at [508, 116] on input "False" at bounding box center [503, 114] width 9 height 8
radio input "true"
click at [461, 210] on label "True" at bounding box center [448, 210] width 59 height 28
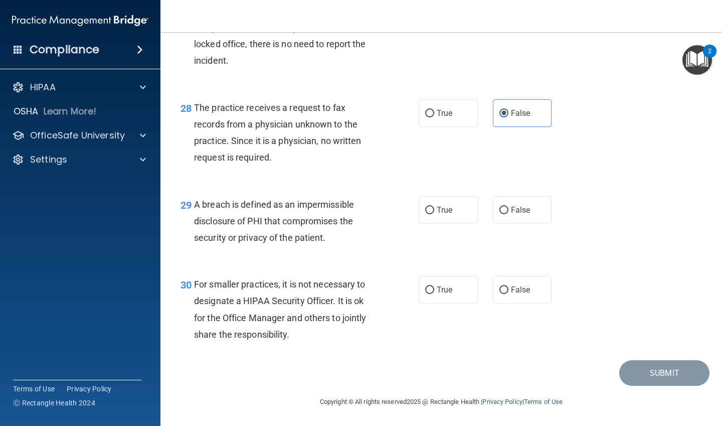
click at [434, 210] on input "True" at bounding box center [429, 211] width 9 height 8
radio input "true"
click at [523, 279] on label "False" at bounding box center [522, 290] width 59 height 28
click at [508, 286] on input "False" at bounding box center [503, 290] width 9 height 8
radio input "true"
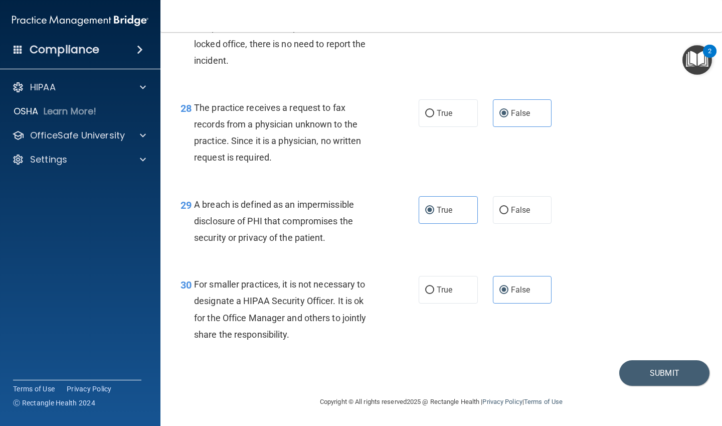
click at [452, 294] on label "True" at bounding box center [448, 290] width 59 height 28
click at [434, 294] on input "True" at bounding box center [429, 290] width 9 height 8
radio input "true"
click at [505, 291] on label "False" at bounding box center [522, 290] width 59 height 28
click at [505, 291] on input "False" at bounding box center [503, 290] width 9 height 8
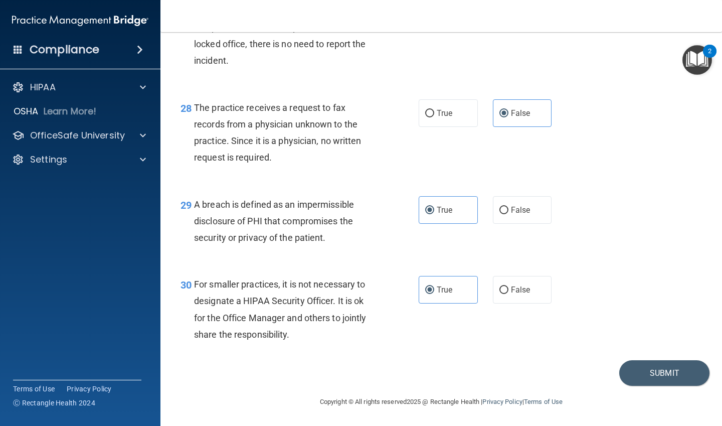
radio input "true"
click at [479, 299] on div "True False" at bounding box center [490, 290] width 142 height 28
click at [452, 295] on label "True" at bounding box center [448, 290] width 59 height 28
click at [434, 294] on input "True" at bounding box center [429, 290] width 9 height 8
radio input "true"
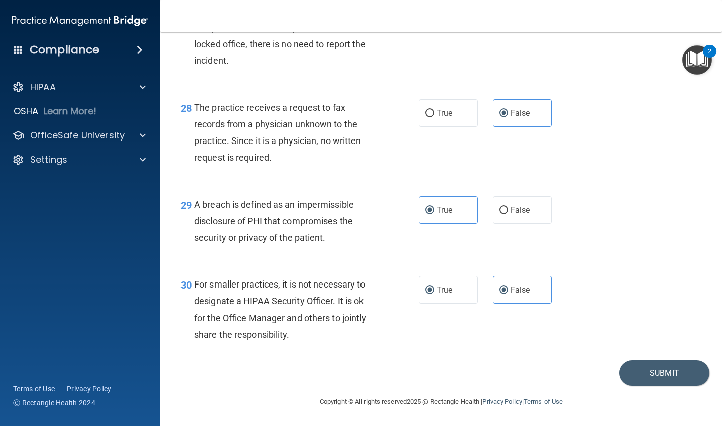
radio input "false"
click at [626, 369] on button "Submit" at bounding box center [664, 373] width 90 height 26
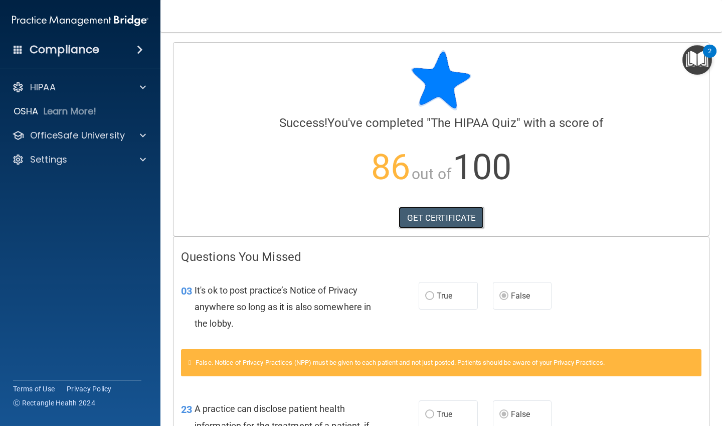
click at [435, 208] on link "GET CERTIFICATE" at bounding box center [441, 218] width 86 height 22
click at [141, 131] on span at bounding box center [143, 135] width 6 height 12
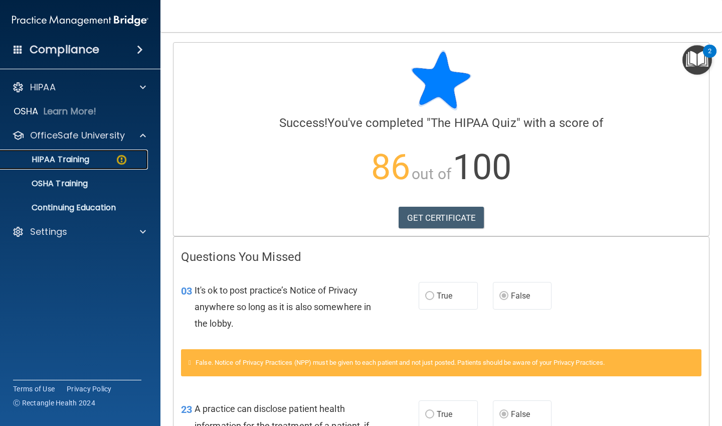
click at [132, 165] on link "HIPAA Training" at bounding box center [69, 159] width 158 height 20
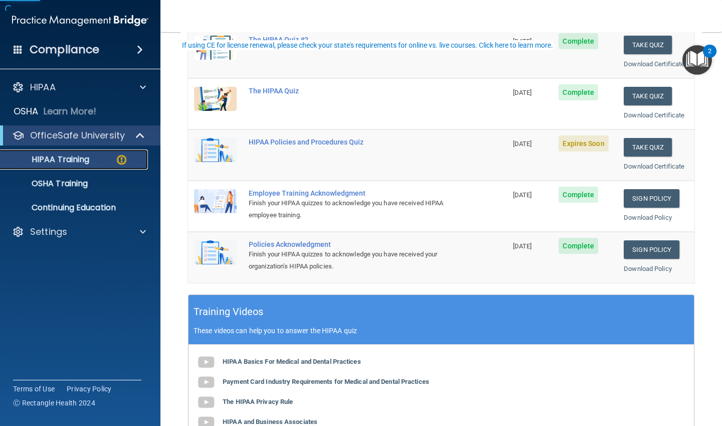
scroll to position [150, 0]
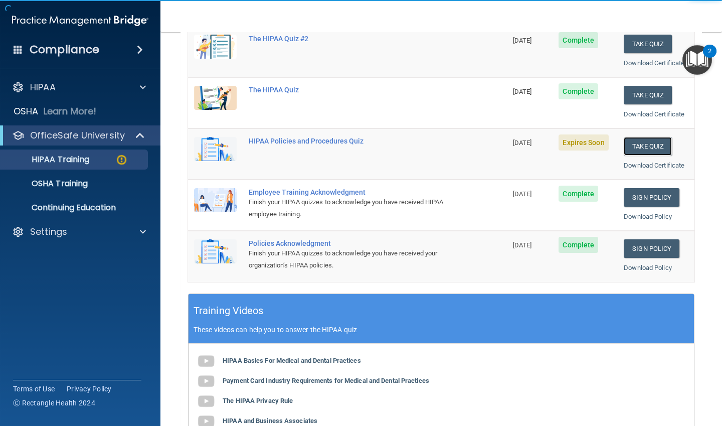
click at [638, 146] on button "Take Quiz" at bounding box center [648, 146] width 48 height 19
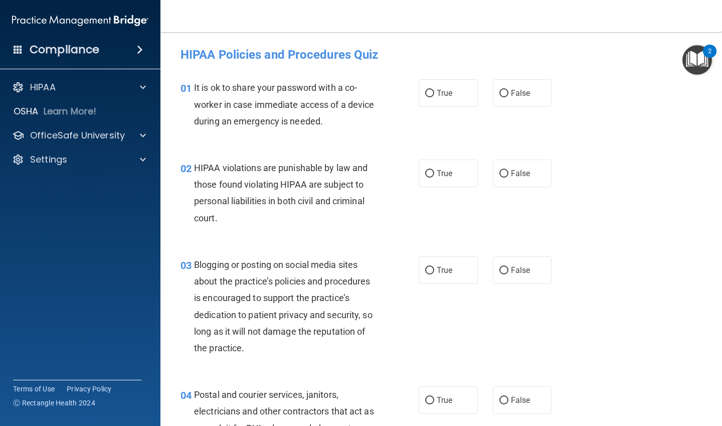
click at [455, 101] on label "True" at bounding box center [448, 93] width 59 height 28
click at [434, 97] on input "True" at bounding box center [429, 94] width 9 height 8
radio input "true"
click at [452, 168] on label "True" at bounding box center [448, 173] width 59 height 28
click at [434, 170] on input "True" at bounding box center [429, 174] width 9 height 8
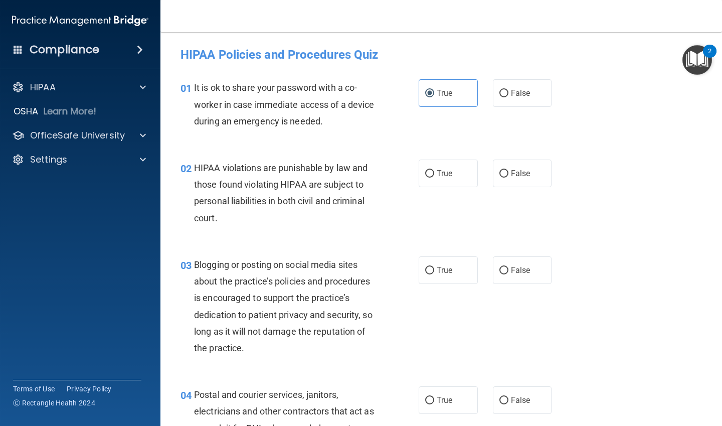
radio input "true"
click at [455, 263] on label "True" at bounding box center [448, 270] width 59 height 28
click at [434, 267] on input "True" at bounding box center [429, 271] width 9 height 8
radio input "true"
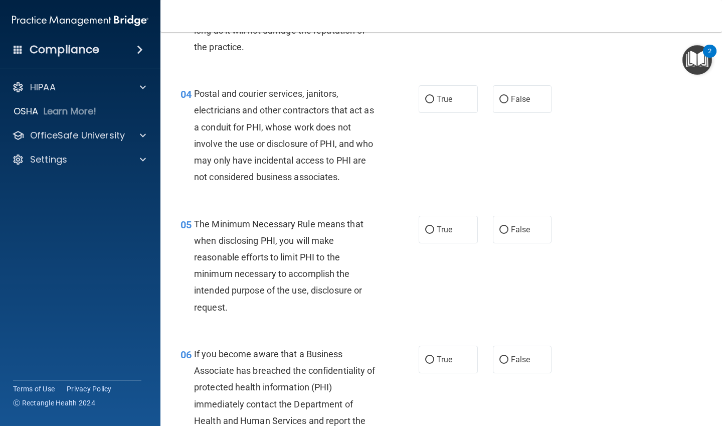
scroll to position [351, 0]
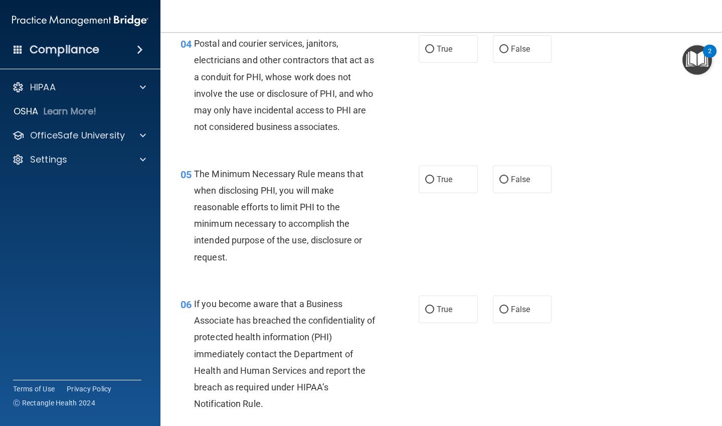
click at [451, 50] on label "True" at bounding box center [448, 49] width 59 height 28
click at [434, 50] on input "True" at bounding box center [429, 50] width 9 height 8
radio input "true"
click at [438, 173] on label "True" at bounding box center [448, 179] width 59 height 28
click at [434, 176] on input "True" at bounding box center [429, 180] width 9 height 8
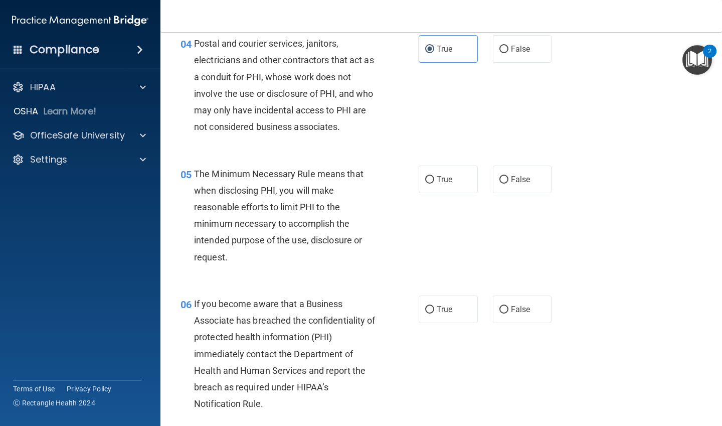
radio input "true"
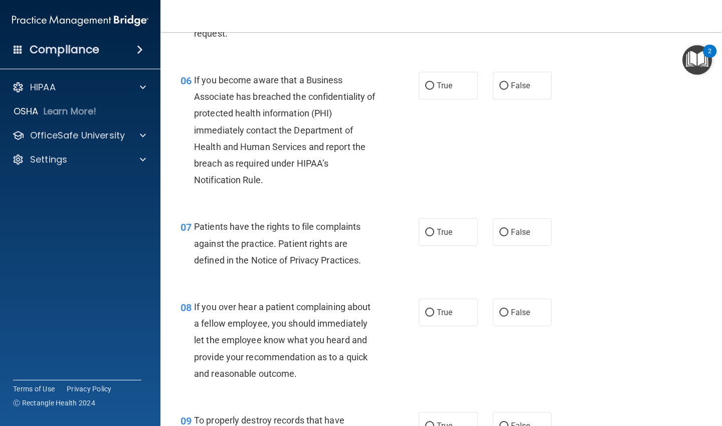
scroll to position [601, 0]
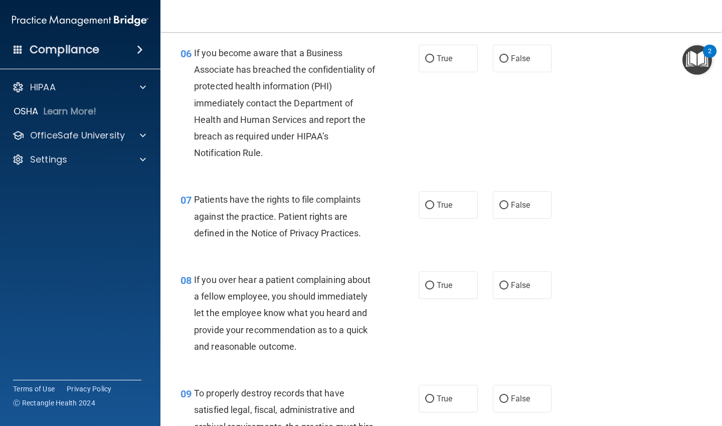
click at [443, 58] on span "True" at bounding box center [445, 59] width 16 height 10
click at [434, 58] on input "True" at bounding box center [429, 59] width 9 height 8
radio input "true"
click at [435, 198] on label "True" at bounding box center [448, 205] width 59 height 28
click at [434, 201] on input "True" at bounding box center [429, 205] width 9 height 8
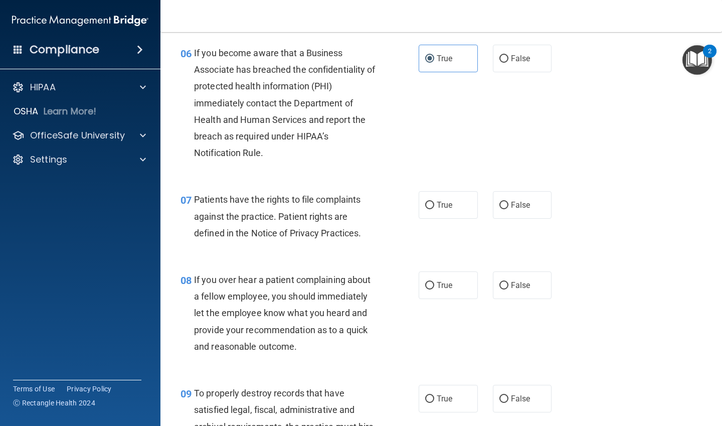
radio input "true"
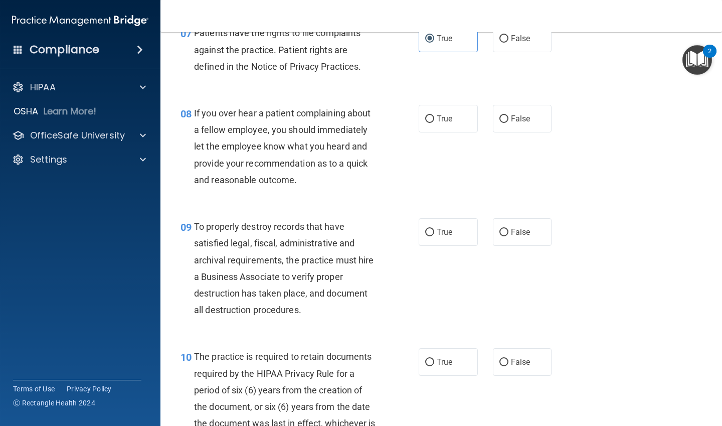
scroll to position [802, 0]
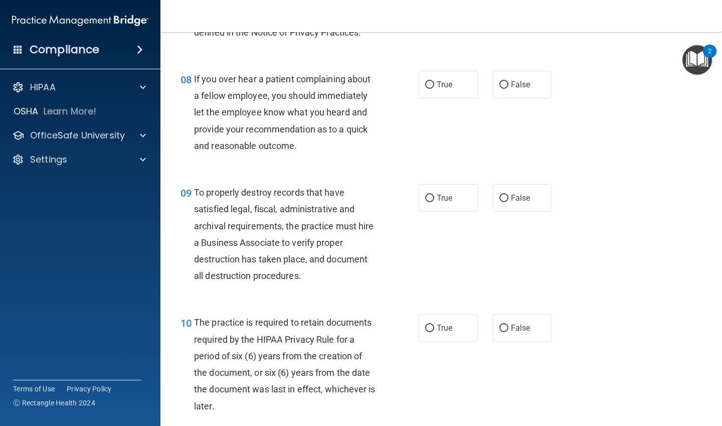
click at [512, 89] on span "False" at bounding box center [521, 85] width 20 height 10
click at [508, 89] on input "False" at bounding box center [503, 85] width 9 height 8
radio input "true"
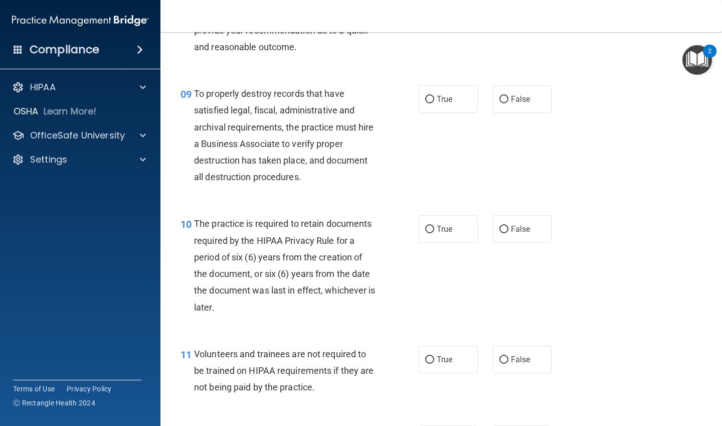
scroll to position [902, 0]
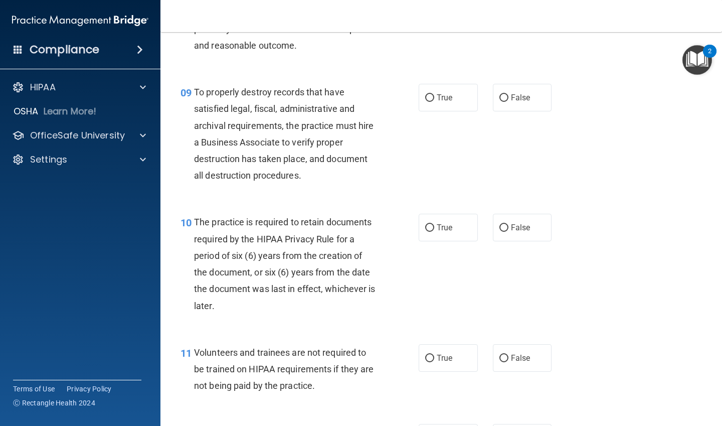
click at [466, 93] on label "True" at bounding box center [448, 98] width 59 height 28
click at [434, 94] on input "True" at bounding box center [429, 98] width 9 height 8
radio input "true"
click at [459, 229] on label "True" at bounding box center [448, 228] width 59 height 28
click at [434, 229] on input "True" at bounding box center [429, 228] width 9 height 8
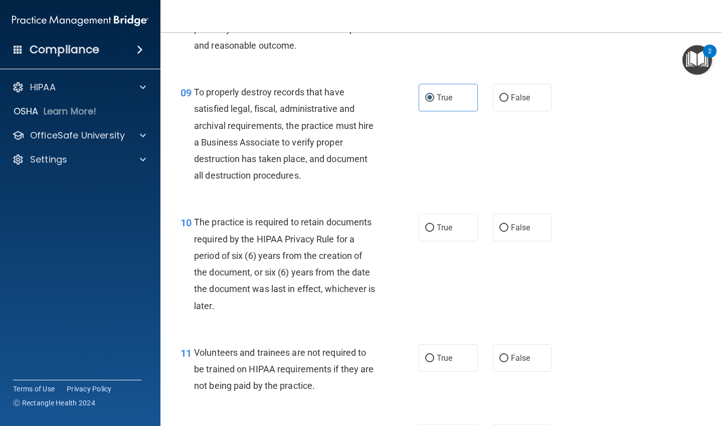
radio input "true"
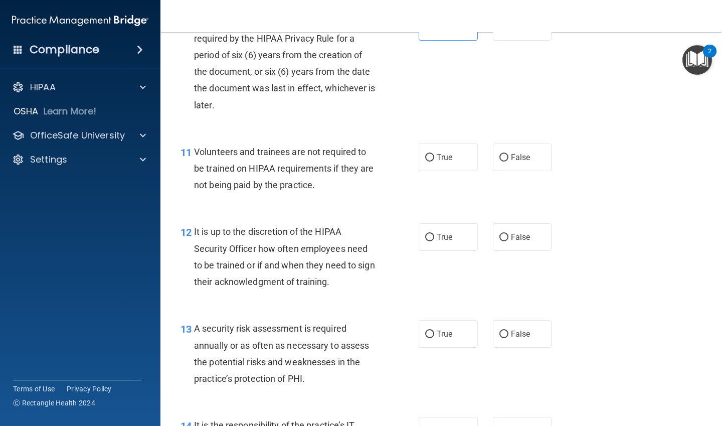
scroll to position [1053, 0]
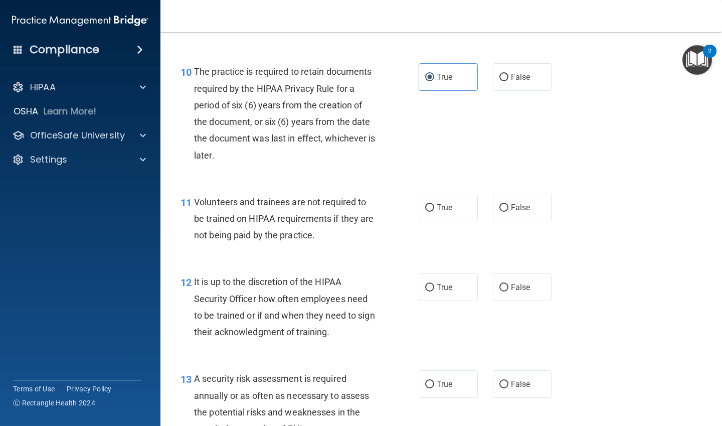
click at [521, 79] on span "False" at bounding box center [521, 77] width 20 height 10
click at [508, 79] on input "False" at bounding box center [503, 78] width 9 height 8
radio input "true"
click at [473, 73] on label "True" at bounding box center [448, 77] width 59 height 28
click at [434, 74] on input "True" at bounding box center [429, 78] width 9 height 8
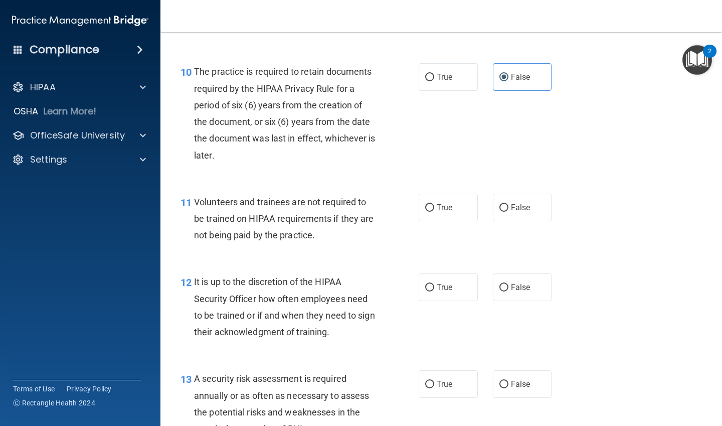
radio input "true"
radio input "false"
click at [431, 204] on label "True" at bounding box center [448, 207] width 59 height 28
click at [431, 204] on input "True" at bounding box center [429, 208] width 9 height 8
radio input "true"
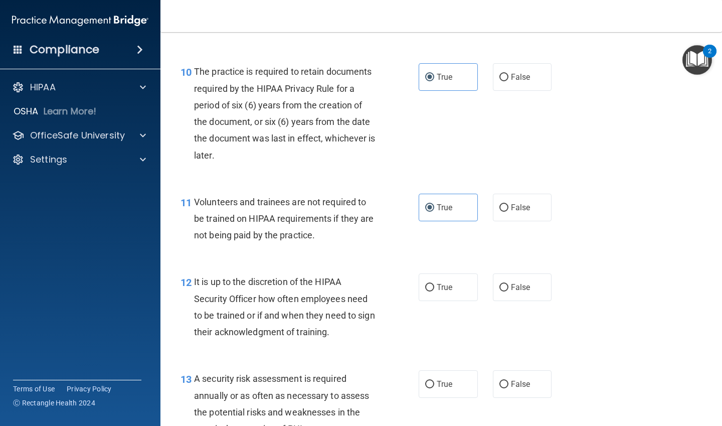
click at [493, 216] on label "False" at bounding box center [522, 207] width 59 height 28
click at [499, 212] on input "False" at bounding box center [503, 208] width 9 height 8
radio input "true"
radio input "false"
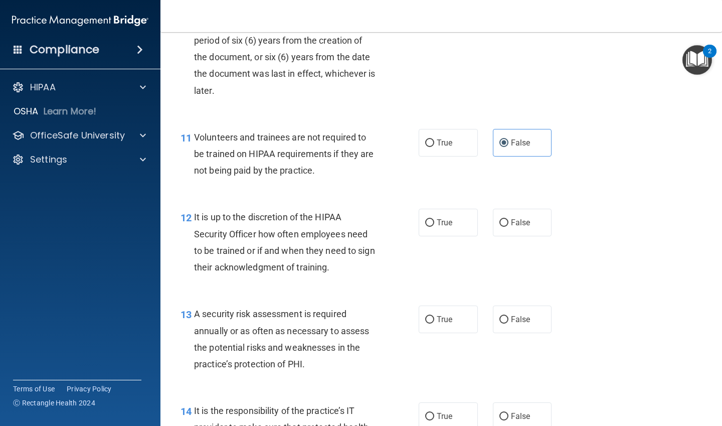
scroll to position [1153, 0]
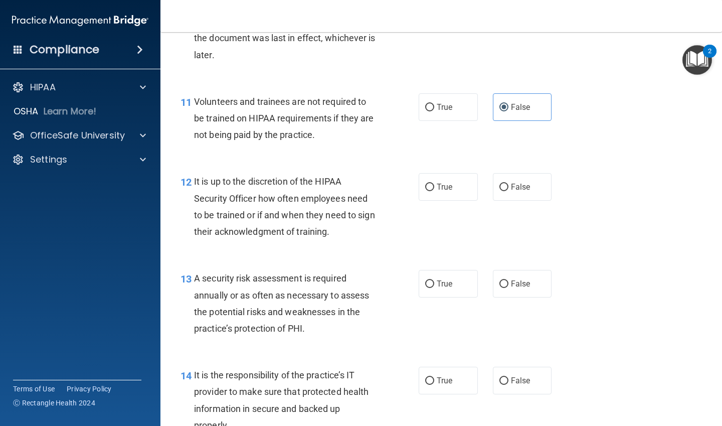
click at [493, 179] on label "False" at bounding box center [522, 187] width 59 height 28
click at [499, 183] on input "False" at bounding box center [503, 187] width 9 height 8
radio input "true"
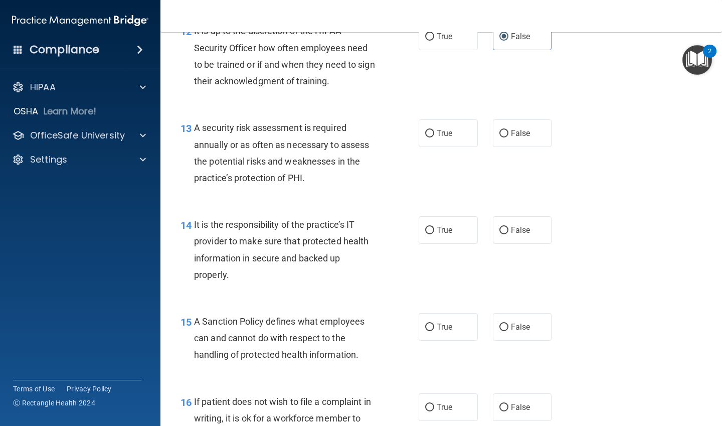
scroll to position [1353, 0]
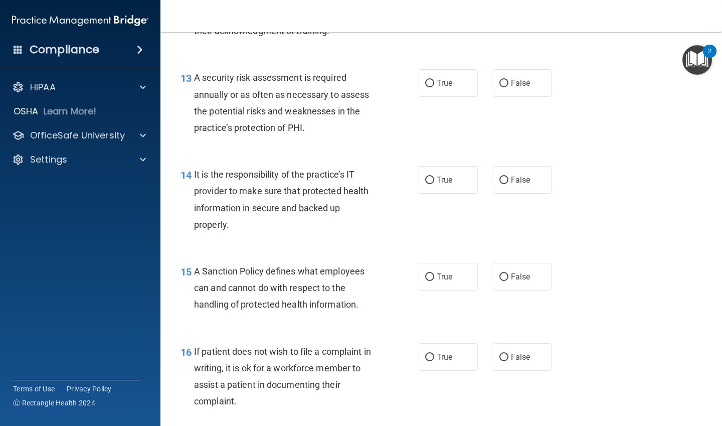
click at [454, 96] on label "True" at bounding box center [448, 83] width 59 height 28
click at [434, 87] on input "True" at bounding box center [429, 84] width 9 height 8
radio input "true"
click at [521, 183] on span "False" at bounding box center [521, 180] width 20 height 10
click at [508, 183] on input "False" at bounding box center [503, 180] width 9 height 8
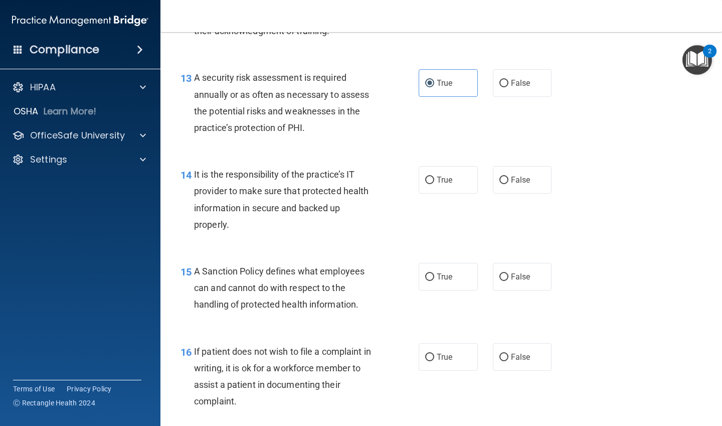
radio input "true"
click at [466, 185] on label "True" at bounding box center [448, 180] width 59 height 28
click at [434, 184] on input "True" at bounding box center [429, 180] width 9 height 8
radio input "true"
radio input "false"
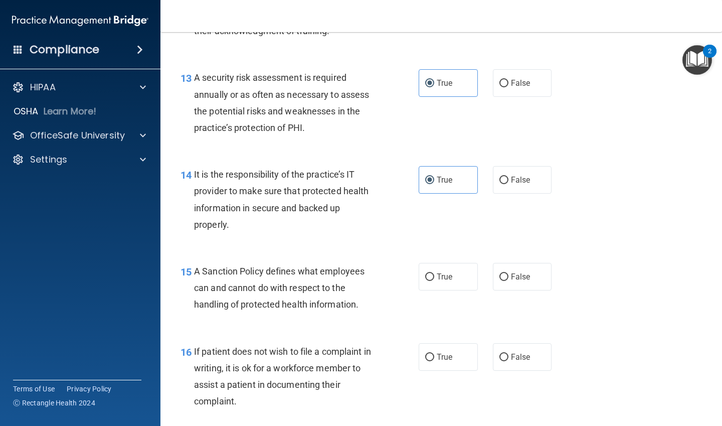
click at [432, 272] on label "True" at bounding box center [448, 277] width 59 height 28
click at [432, 273] on input "True" at bounding box center [429, 277] width 9 height 8
radio input "true"
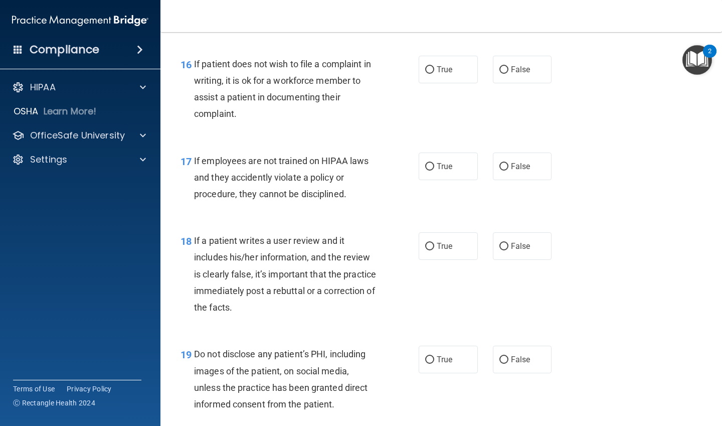
scroll to position [1654, 0]
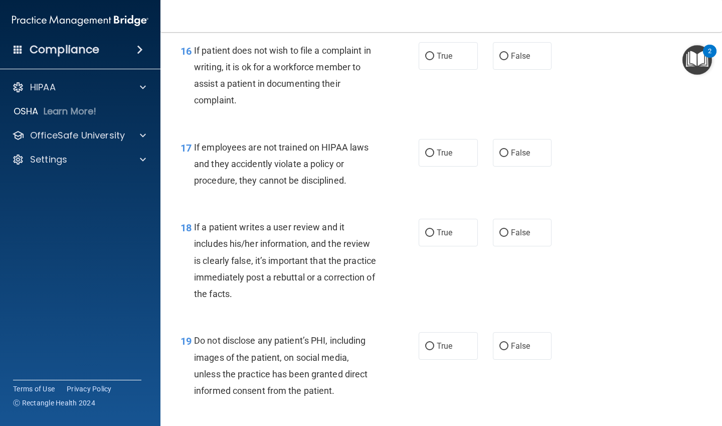
click at [504, 64] on label "False" at bounding box center [522, 56] width 59 height 28
click at [504, 60] on input "False" at bounding box center [503, 57] width 9 height 8
radio input "true"
click at [504, 150] on label "False" at bounding box center [522, 153] width 59 height 28
click at [504, 150] on input "False" at bounding box center [503, 153] width 9 height 8
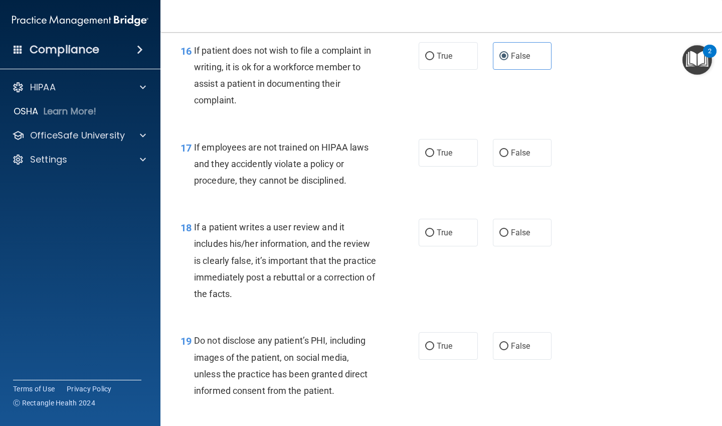
radio input "true"
click at [493, 233] on label "False" at bounding box center [522, 233] width 59 height 28
click at [499, 233] on input "False" at bounding box center [503, 233] width 9 height 8
radio input "true"
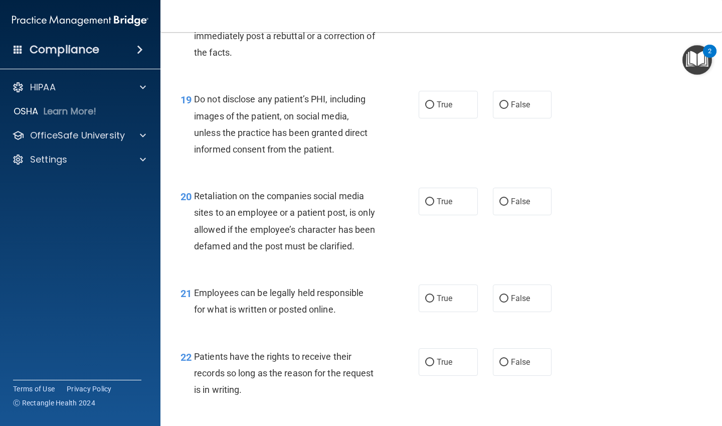
scroll to position [1905, 0]
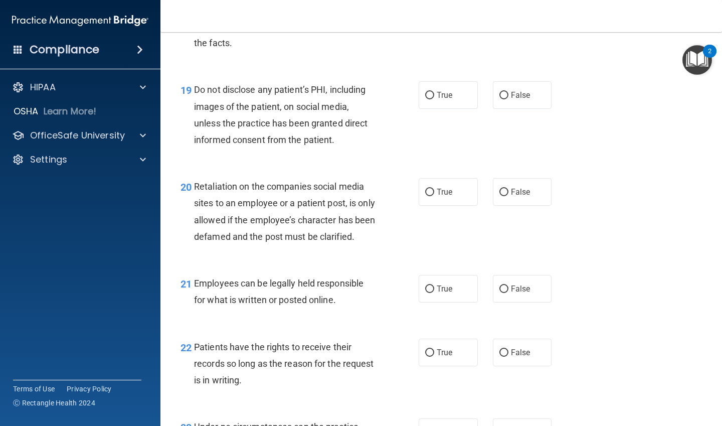
click at [458, 100] on label "True" at bounding box center [448, 95] width 59 height 28
click at [434, 99] on input "True" at bounding box center [429, 96] width 9 height 8
radio input "true"
click at [510, 185] on label "False" at bounding box center [522, 192] width 59 height 28
click at [508, 188] on input "False" at bounding box center [503, 192] width 9 height 8
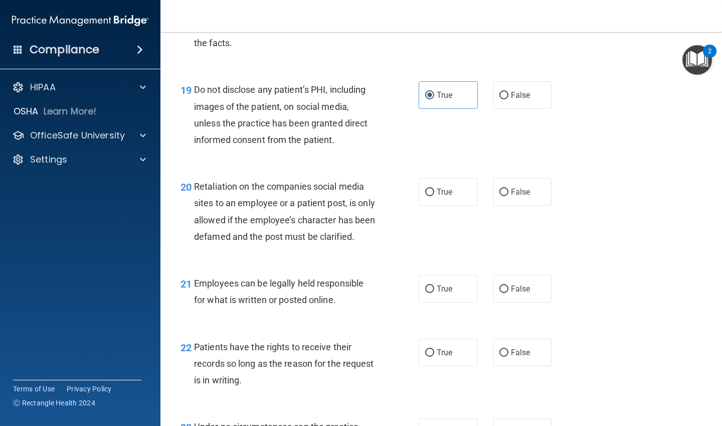
radio input "true"
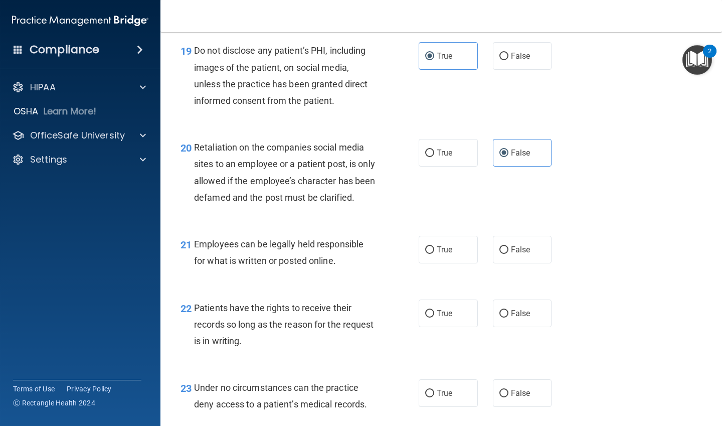
scroll to position [2055, 0]
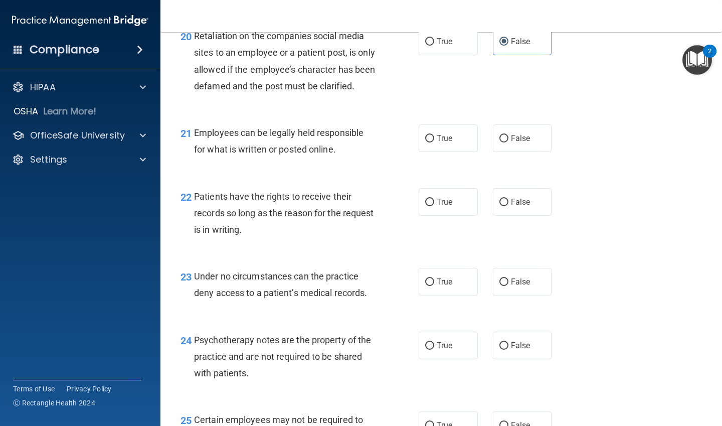
click at [459, 152] on label "True" at bounding box center [448, 138] width 59 height 28
click at [434, 142] on input "True" at bounding box center [429, 139] width 9 height 8
radio input "true"
click at [444, 211] on label "True" at bounding box center [448, 202] width 59 height 28
click at [434, 206] on input "True" at bounding box center [429, 202] width 9 height 8
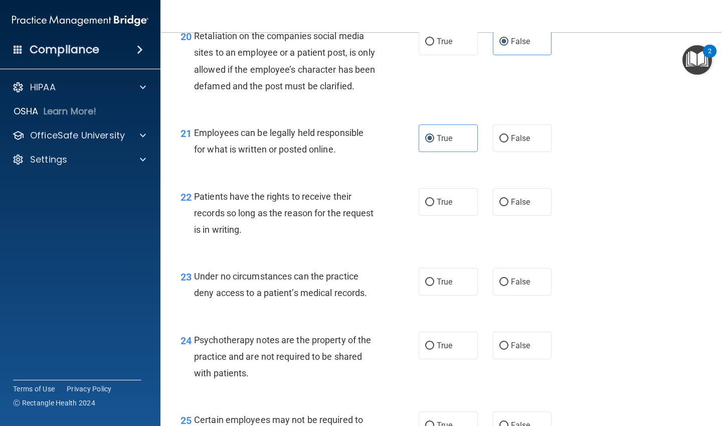
radio input "true"
click at [502, 292] on label "False" at bounding box center [522, 282] width 59 height 28
click at [502, 286] on input "False" at bounding box center [503, 282] width 9 height 8
radio input "true"
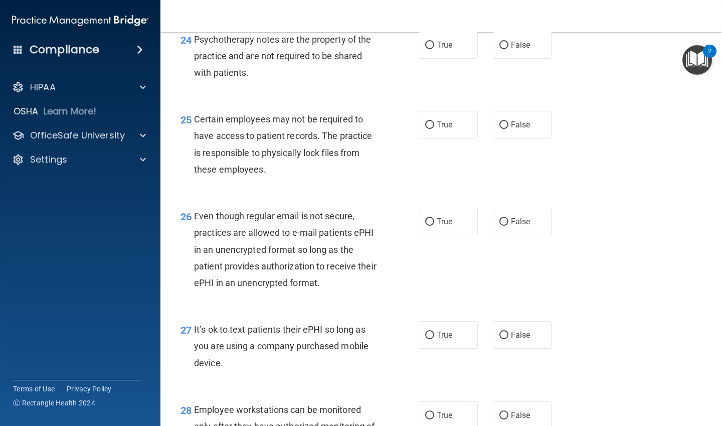
scroll to position [2356, 0]
click at [494, 58] on label "False" at bounding box center [522, 45] width 59 height 28
click at [499, 49] on input "False" at bounding box center [503, 45] width 9 height 8
radio input "true"
click at [447, 58] on label "True" at bounding box center [448, 45] width 59 height 28
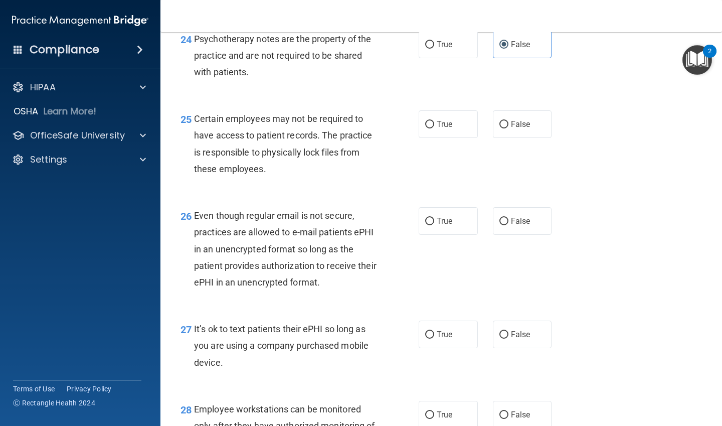
click at [434, 49] on input "True" at bounding box center [429, 45] width 9 height 8
radio input "true"
radio input "false"
click at [441, 133] on label "True" at bounding box center [448, 124] width 59 height 28
click at [434, 128] on input "True" at bounding box center [429, 125] width 9 height 8
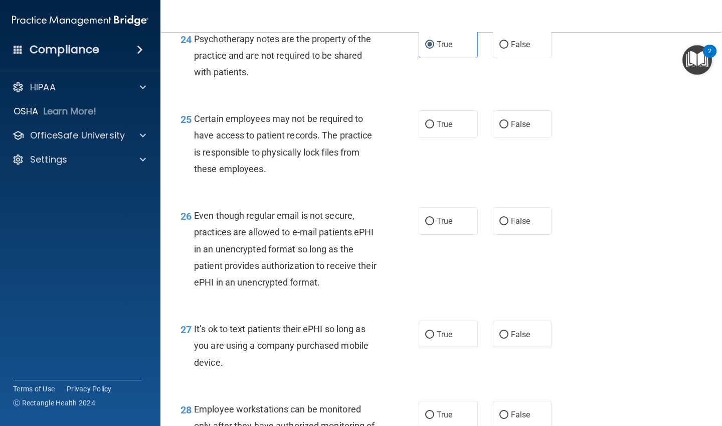
radio input "true"
click at [515, 348] on label "False" at bounding box center [522, 334] width 59 height 28
click at [508, 338] on input "False" at bounding box center [503, 335] width 9 height 8
radio input "true"
click at [516, 235] on label "False" at bounding box center [522, 221] width 59 height 28
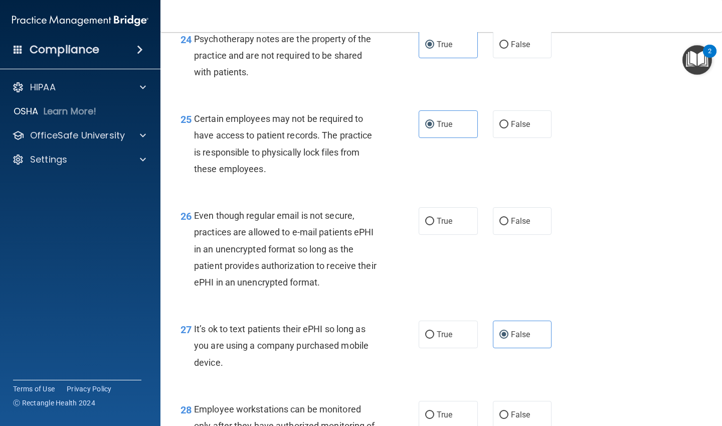
click at [508, 225] on input "False" at bounding box center [503, 222] width 9 height 8
radio input "true"
click at [461, 233] on label "True" at bounding box center [448, 221] width 59 height 28
click at [434, 225] on input "True" at bounding box center [429, 222] width 9 height 8
radio input "true"
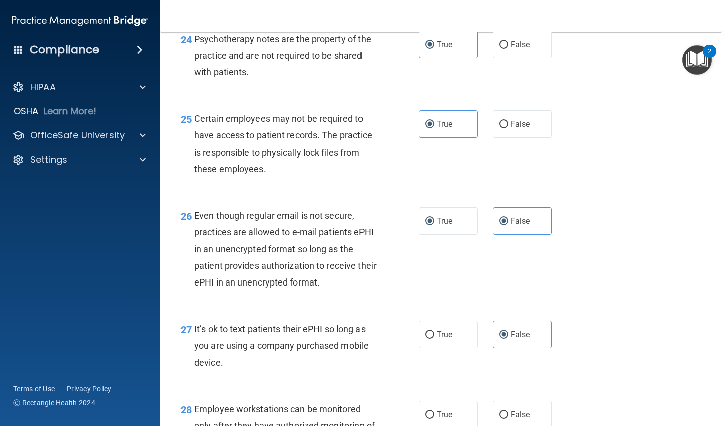
radio input "false"
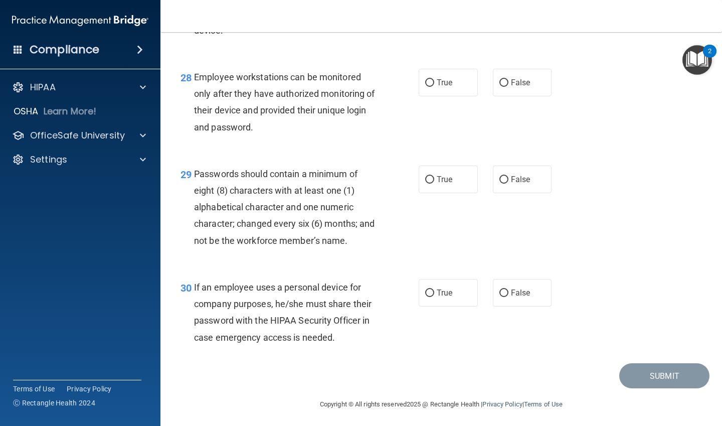
scroll to position [2707, 0]
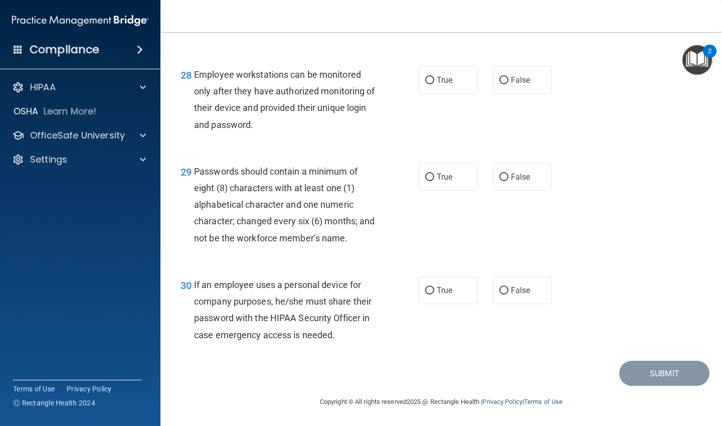
click at [511, 79] on span "False" at bounding box center [521, 80] width 20 height 10
click at [508, 79] on input "False" at bounding box center [503, 81] width 9 height 8
radio input "true"
click at [446, 178] on span "True" at bounding box center [445, 177] width 16 height 10
click at [434, 178] on input "True" at bounding box center [429, 177] width 9 height 8
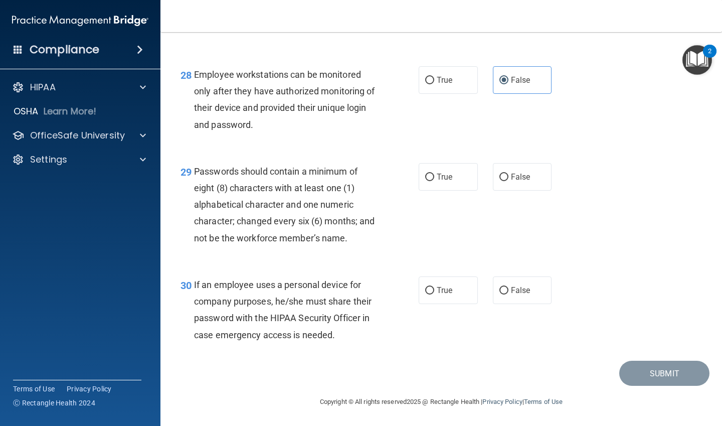
radio input "true"
click at [440, 282] on label "True" at bounding box center [448, 290] width 59 height 28
click at [434, 287] on input "True" at bounding box center [429, 291] width 9 height 8
radio input "true"
click at [629, 371] on button "Submit" at bounding box center [664, 373] width 90 height 26
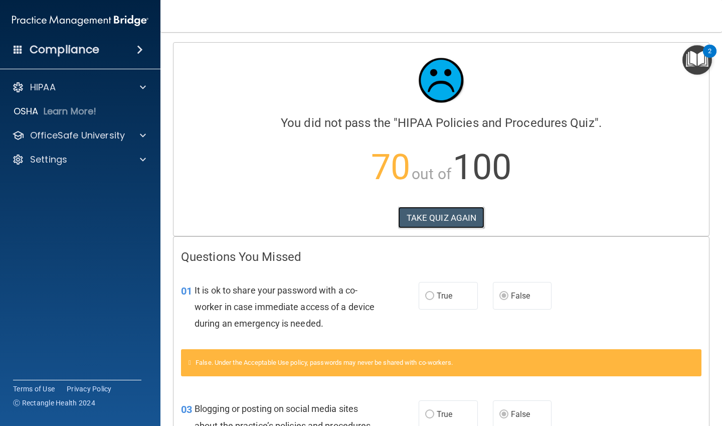
click at [441, 214] on button "TAKE QUIZ AGAIN" at bounding box center [441, 218] width 87 height 22
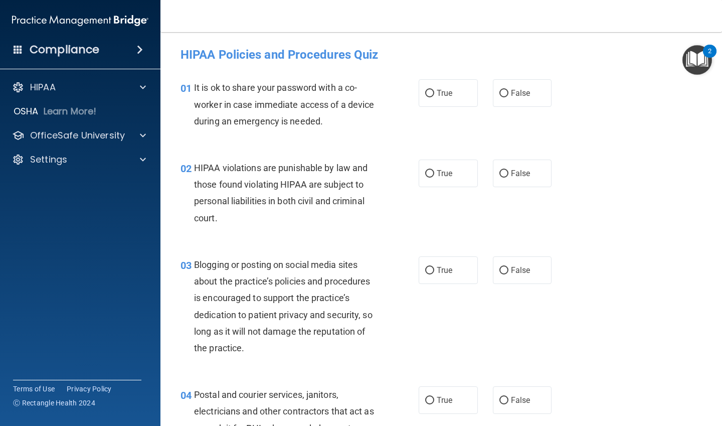
click at [516, 95] on span "False" at bounding box center [521, 93] width 20 height 10
click at [508, 95] on input "False" at bounding box center [503, 94] width 9 height 8
radio input "true"
click at [497, 282] on label "False" at bounding box center [522, 270] width 59 height 28
click at [499, 274] on input "False" at bounding box center [503, 271] width 9 height 8
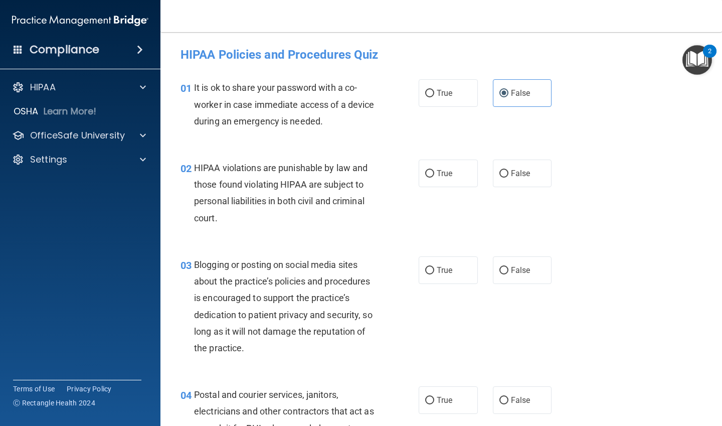
radio input "true"
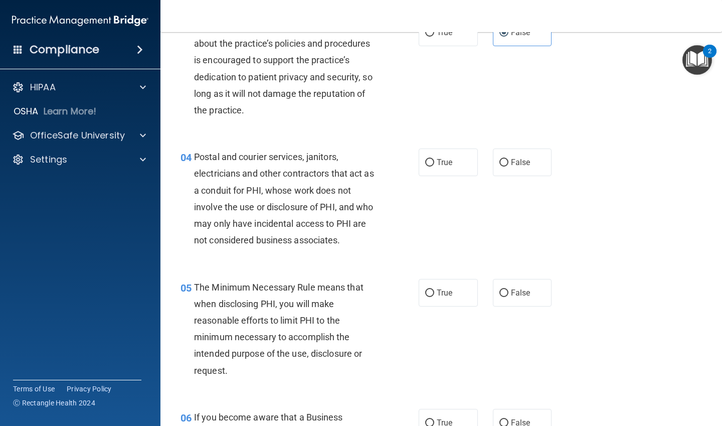
scroll to position [251, 0]
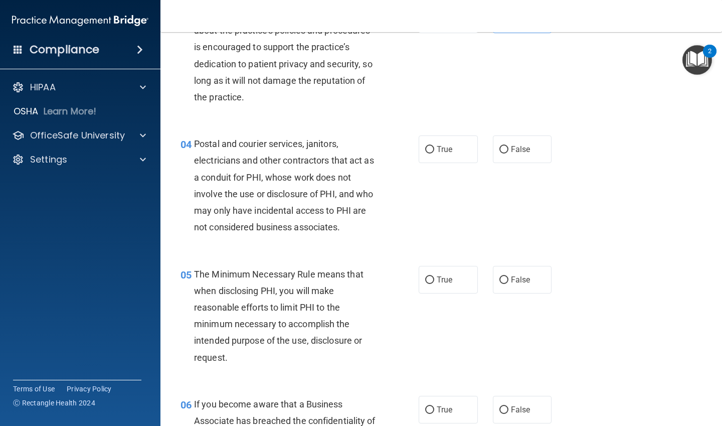
click at [521, 397] on label "False" at bounding box center [522, 409] width 59 height 28
click at [508, 406] on input "False" at bounding box center [503, 410] width 9 height 8
radio input "true"
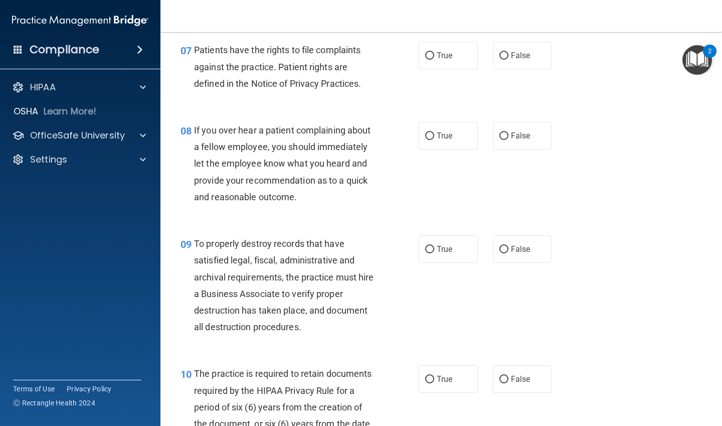
scroll to position [752, 0]
click at [512, 260] on label "False" at bounding box center [522, 248] width 59 height 28
click at [508, 252] on input "False" at bounding box center [503, 249] width 9 height 8
radio input "true"
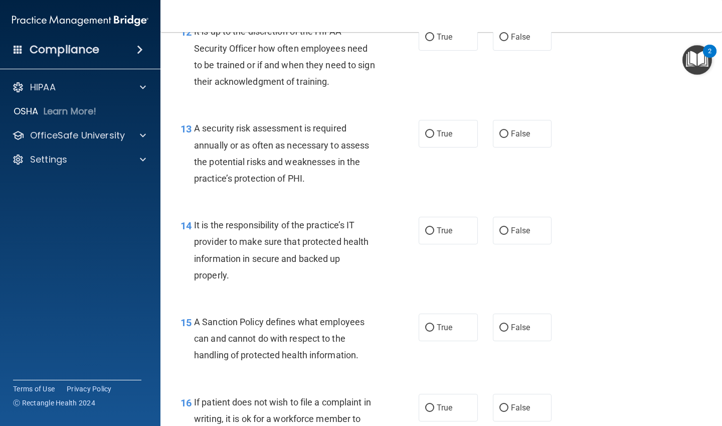
scroll to position [1303, 0]
click at [503, 231] on input "False" at bounding box center [503, 231] width 9 height 8
radio input "true"
click at [513, 326] on span "False" at bounding box center [521, 327] width 20 height 10
click at [508, 326] on input "False" at bounding box center [503, 327] width 9 height 8
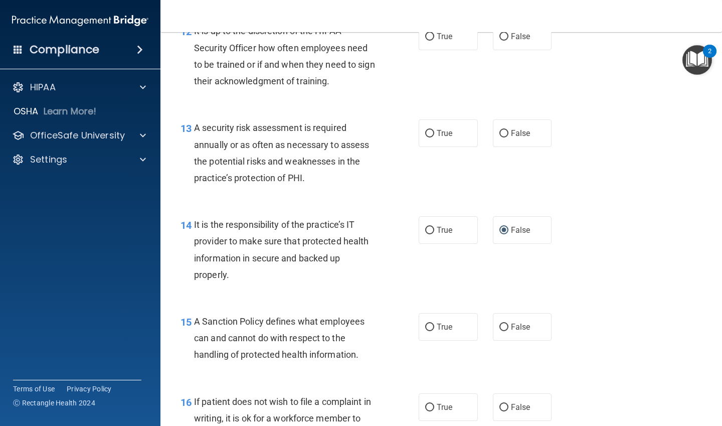
radio input "true"
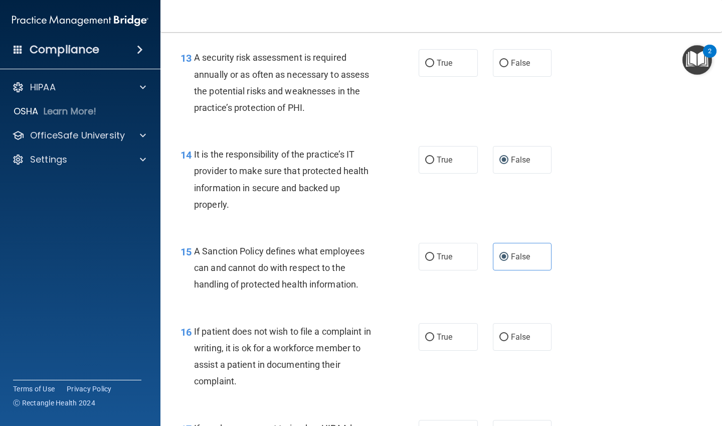
scroll to position [1504, 0]
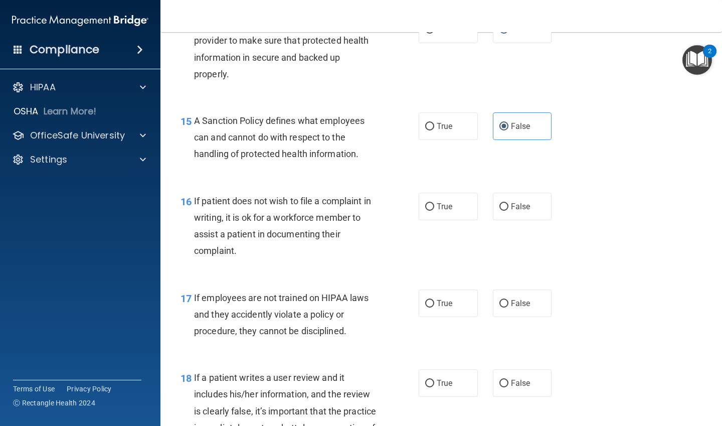
click at [439, 208] on span "True" at bounding box center [445, 206] width 16 height 10
click at [434, 208] on input "True" at bounding box center [429, 207] width 9 height 8
radio input "true"
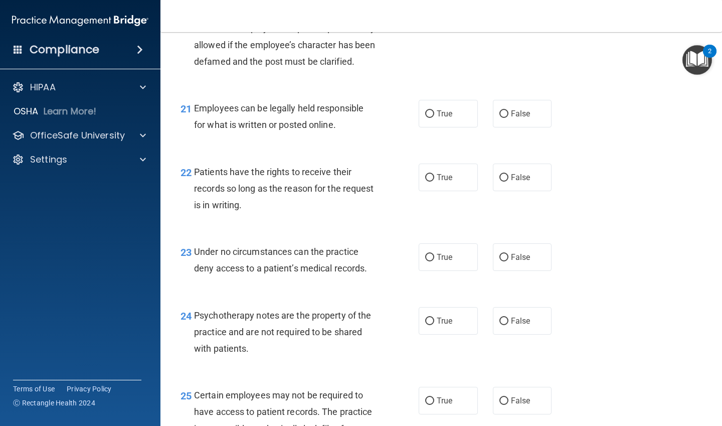
scroll to position [2105, 0]
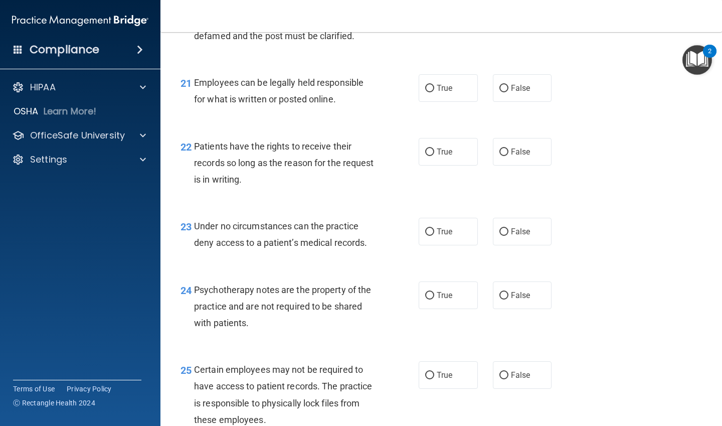
click at [520, 165] on label "False" at bounding box center [522, 152] width 59 height 28
click at [508, 156] on input "False" at bounding box center [503, 152] width 9 height 8
radio input "true"
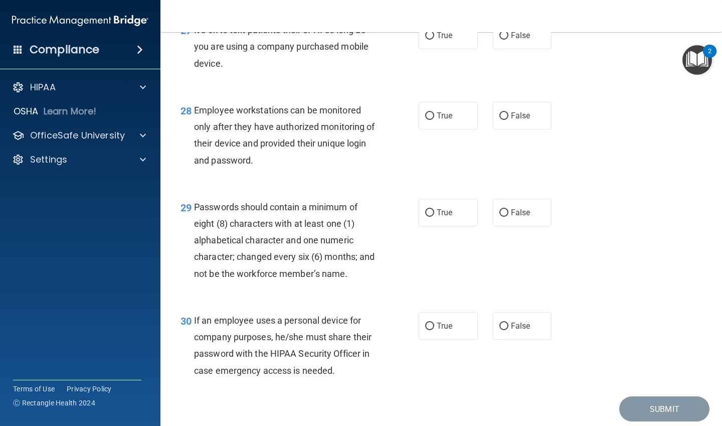
scroll to position [2657, 0]
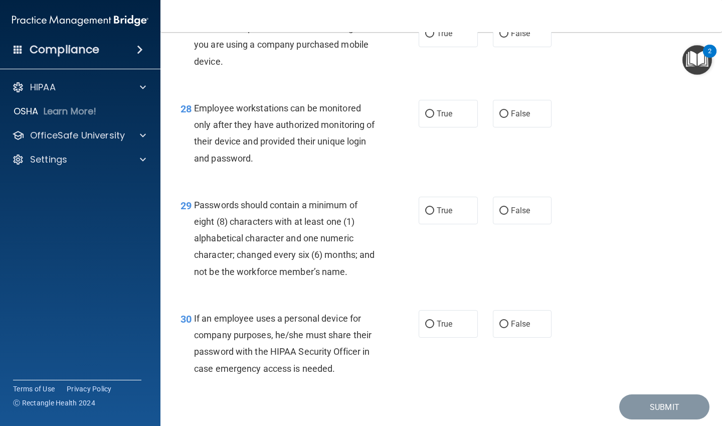
click at [510, 337] on label "False" at bounding box center [522, 324] width 59 height 28
click at [508, 328] on input "False" at bounding box center [503, 324] width 9 height 8
radio input "true"
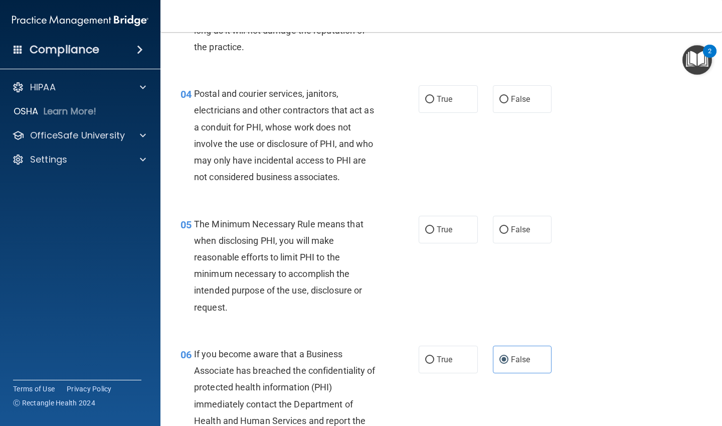
scroll to position [0, 0]
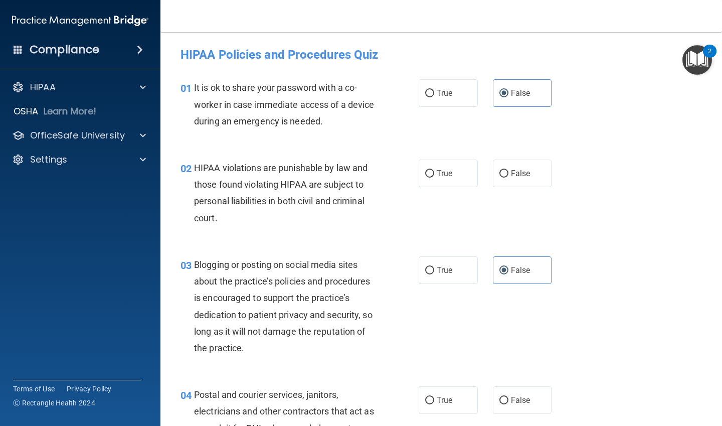
click at [437, 170] on span "True" at bounding box center [445, 173] width 16 height 10
click at [434, 170] on input "True" at bounding box center [429, 174] width 9 height 8
radio input "true"
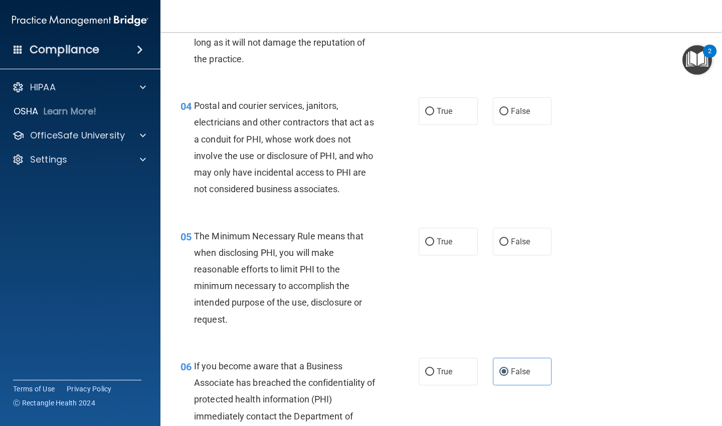
scroll to position [301, 0]
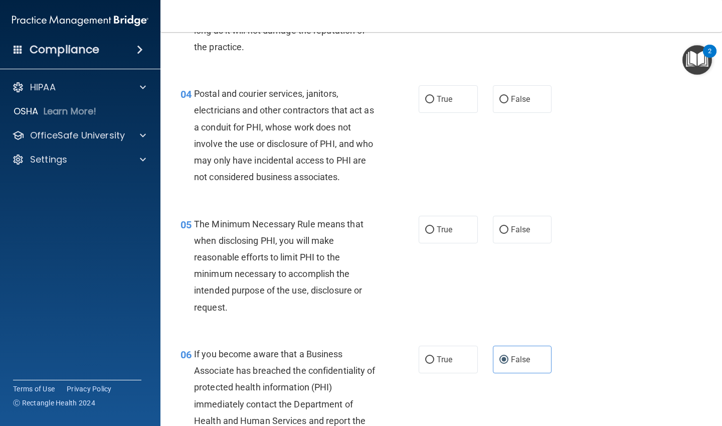
click at [499, 96] on input "False" at bounding box center [503, 100] width 9 height 8
radio input "true"
click at [425, 223] on label "True" at bounding box center [448, 230] width 59 height 28
click at [425, 226] on input "True" at bounding box center [429, 230] width 9 height 8
radio input "true"
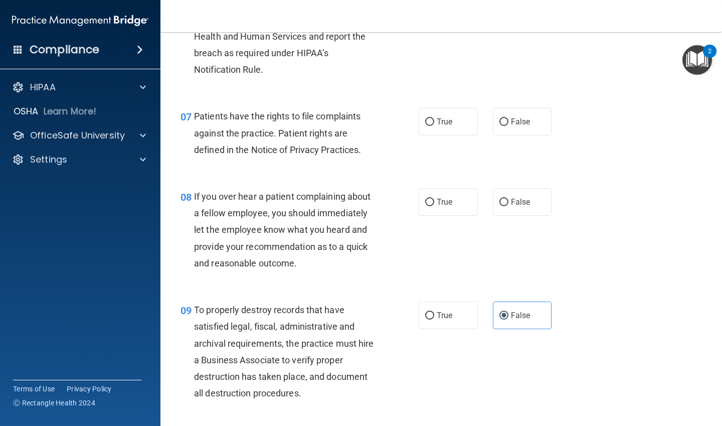
scroll to position [702, 0]
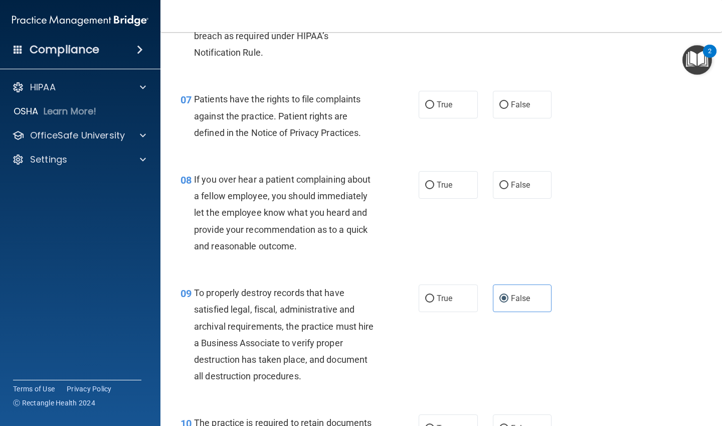
click at [446, 106] on span "True" at bounding box center [445, 105] width 16 height 10
click at [434, 106] on input "True" at bounding box center [429, 105] width 9 height 8
radio input "true"
click at [513, 177] on label "False" at bounding box center [522, 185] width 59 height 28
click at [508, 181] on input "False" at bounding box center [503, 185] width 9 height 8
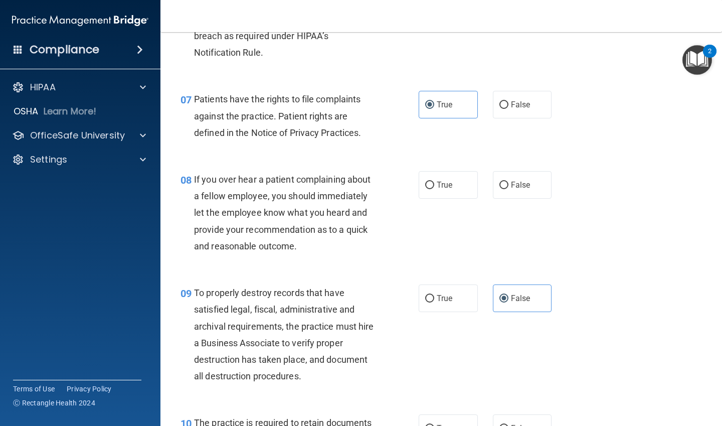
radio input "true"
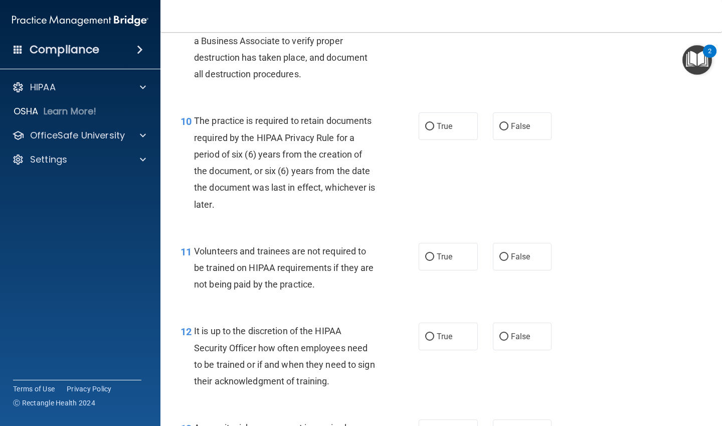
scroll to position [1053, 0]
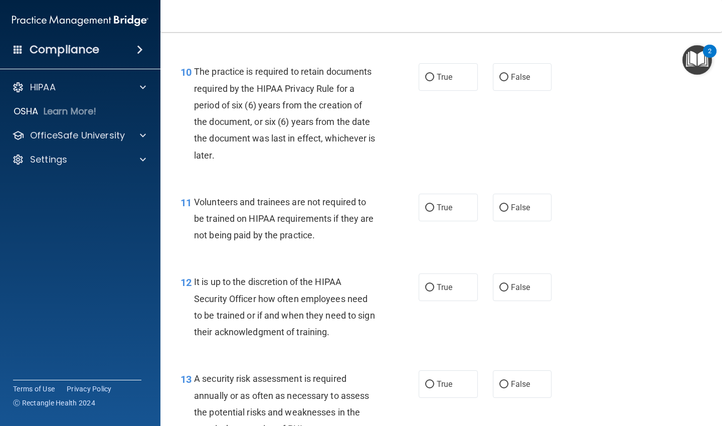
click at [442, 86] on label "True" at bounding box center [448, 77] width 59 height 28
click at [434, 81] on input "True" at bounding box center [429, 78] width 9 height 8
radio input "true"
click at [504, 206] on label "False" at bounding box center [522, 207] width 59 height 28
click at [504, 206] on input "False" at bounding box center [503, 208] width 9 height 8
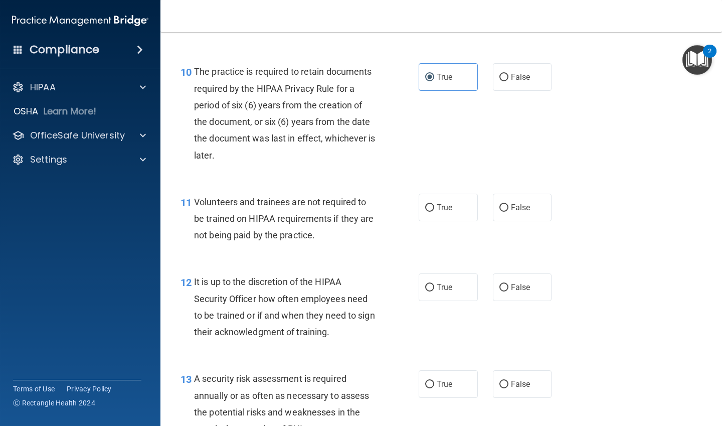
radio input "true"
click at [518, 283] on span "False" at bounding box center [521, 287] width 20 height 10
click at [508, 284] on input "False" at bounding box center [503, 288] width 9 height 8
radio input "true"
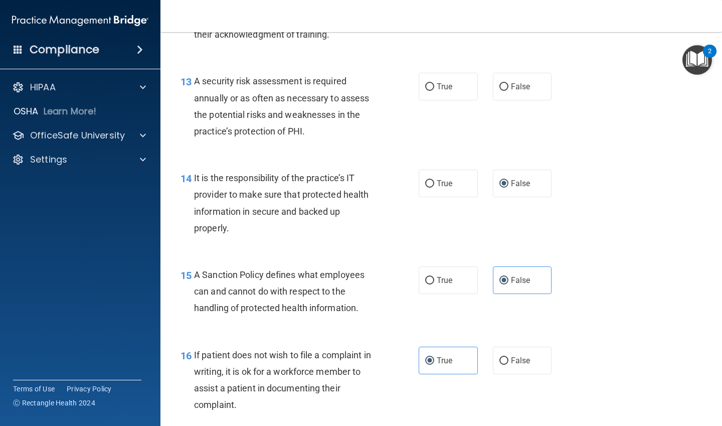
scroll to position [1353, 0]
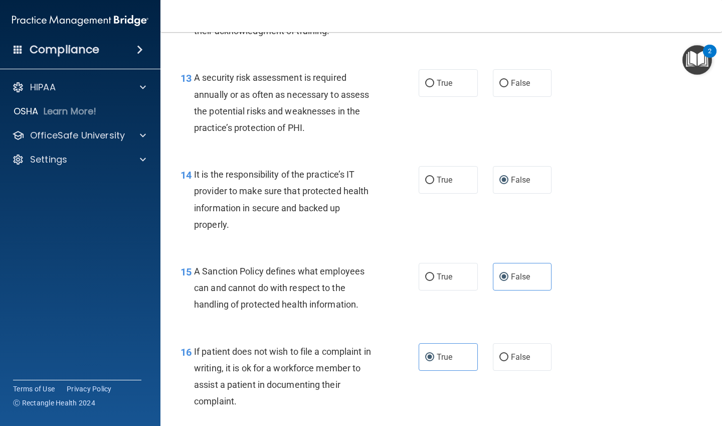
click at [433, 89] on label "True" at bounding box center [448, 83] width 59 height 28
click at [433, 87] on input "True" at bounding box center [429, 84] width 9 height 8
radio input "true"
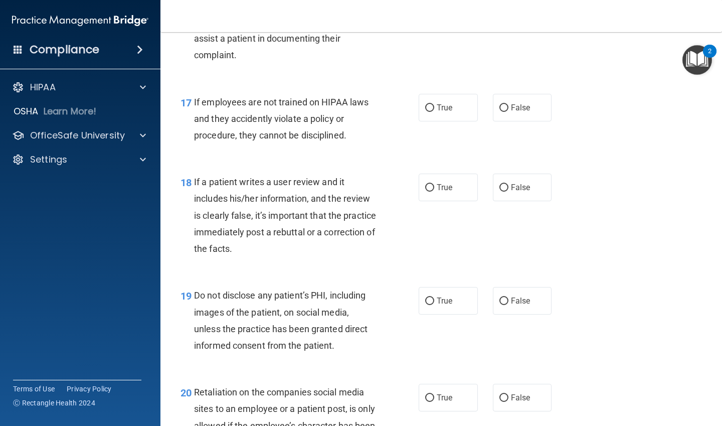
scroll to position [1704, 0]
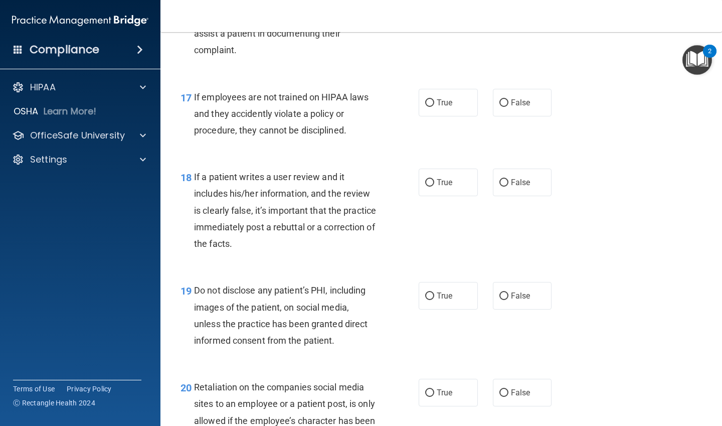
click at [517, 100] on span "False" at bounding box center [521, 103] width 20 height 10
click at [508, 100] on input "False" at bounding box center [503, 103] width 9 height 8
radio input "true"
click at [507, 170] on label "False" at bounding box center [522, 182] width 59 height 28
click at [507, 179] on input "False" at bounding box center [503, 183] width 9 height 8
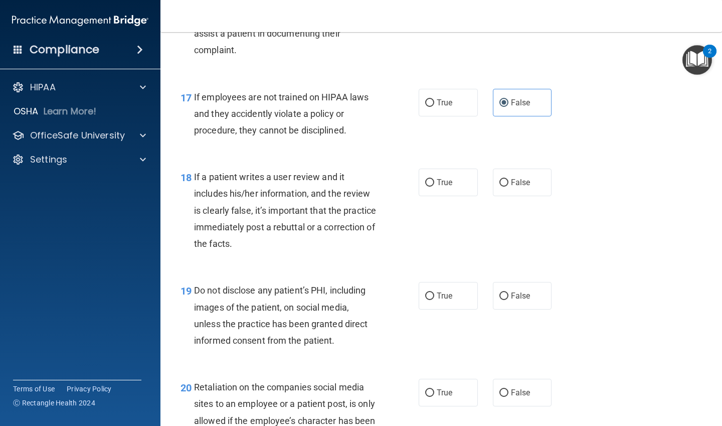
radio input "true"
click at [457, 294] on label "True" at bounding box center [448, 296] width 59 height 28
click at [434, 294] on input "True" at bounding box center [429, 296] width 9 height 8
radio input "true"
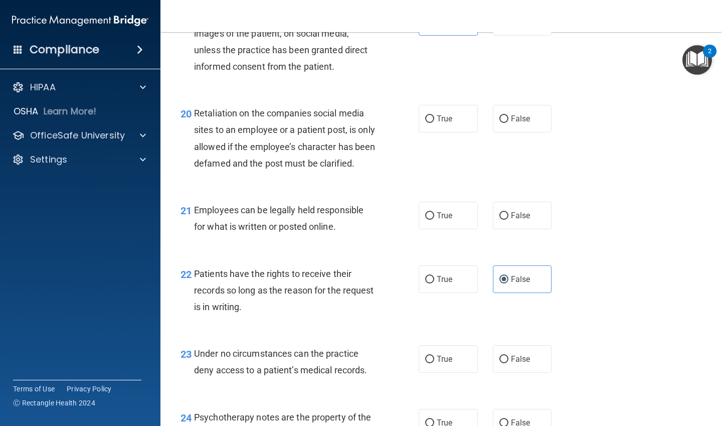
scroll to position [2005, 0]
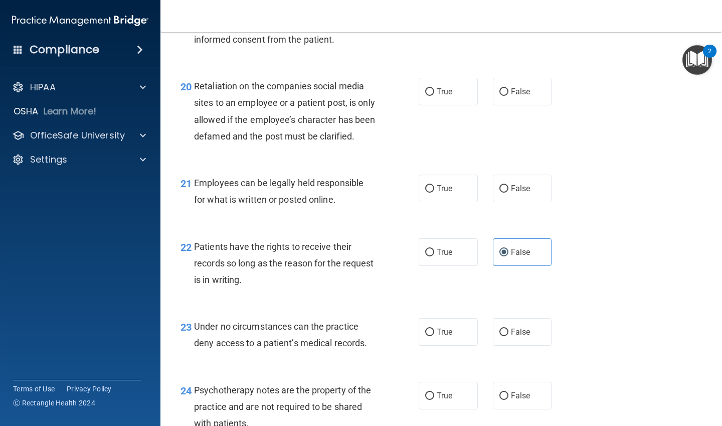
click at [500, 97] on label "False" at bounding box center [522, 92] width 59 height 28
click at [500, 96] on input "False" at bounding box center [503, 92] width 9 height 8
radio input "true"
click at [459, 202] on label "True" at bounding box center [448, 188] width 59 height 28
click at [434, 192] on input "True" at bounding box center [429, 189] width 9 height 8
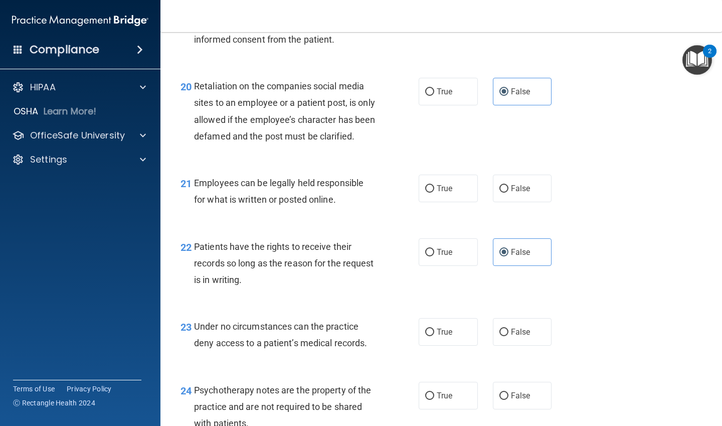
radio input "true"
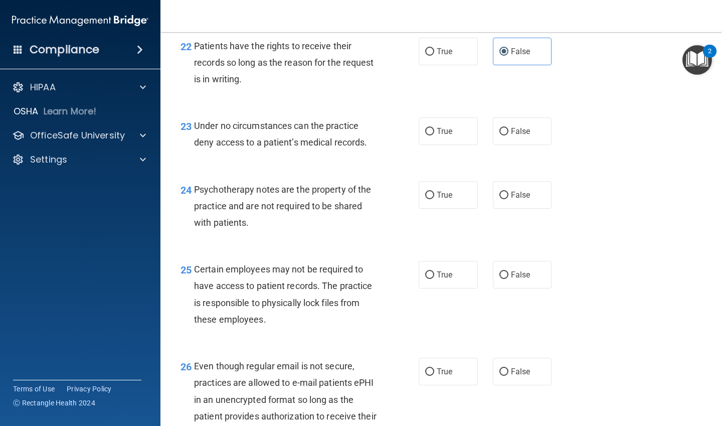
scroll to position [2256, 0]
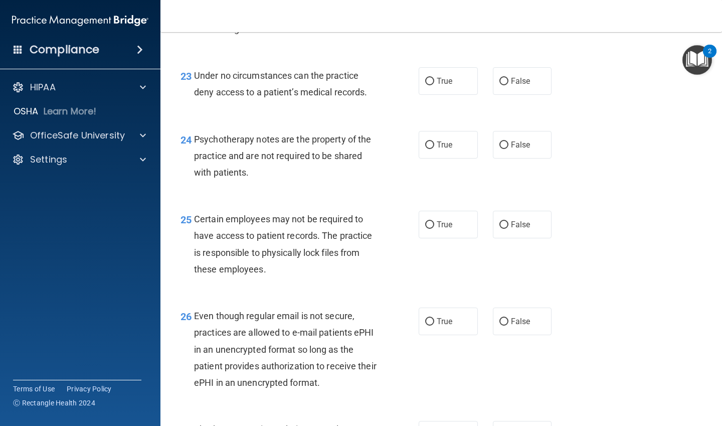
click at [511, 86] on span "False" at bounding box center [521, 81] width 20 height 10
click at [508, 85] on input "False" at bounding box center [503, 82] width 9 height 8
radio input "true"
click at [438, 149] on span "True" at bounding box center [445, 145] width 16 height 10
click at [434, 149] on input "True" at bounding box center [429, 145] width 9 height 8
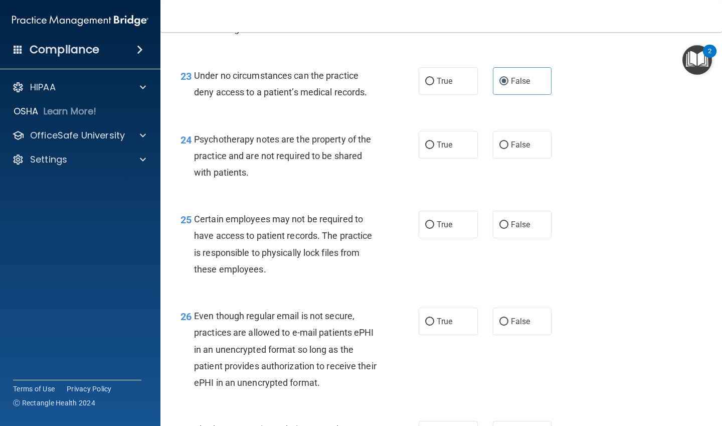
radio input "true"
click at [434, 232] on label "True" at bounding box center [448, 225] width 59 height 28
click at [434, 229] on input "True" at bounding box center [429, 225] width 9 height 8
radio input "true"
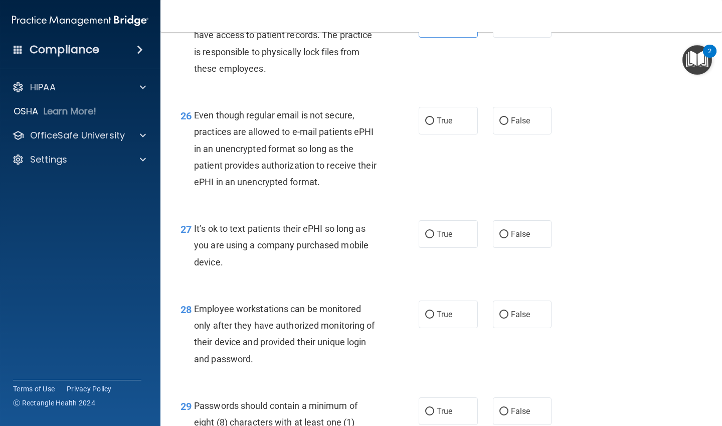
scroll to position [2506, 0]
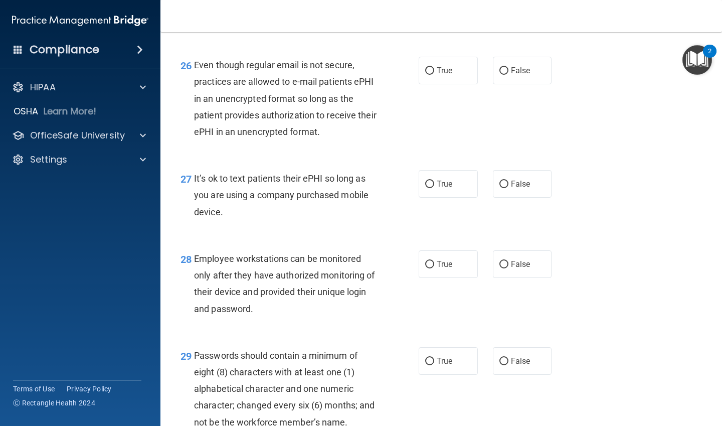
click at [466, 84] on label "True" at bounding box center [448, 71] width 59 height 28
click at [434, 75] on input "True" at bounding box center [429, 71] width 9 height 8
radio input "true"
click at [513, 189] on label "False" at bounding box center [522, 184] width 59 height 28
click at [508, 188] on input "False" at bounding box center [503, 184] width 9 height 8
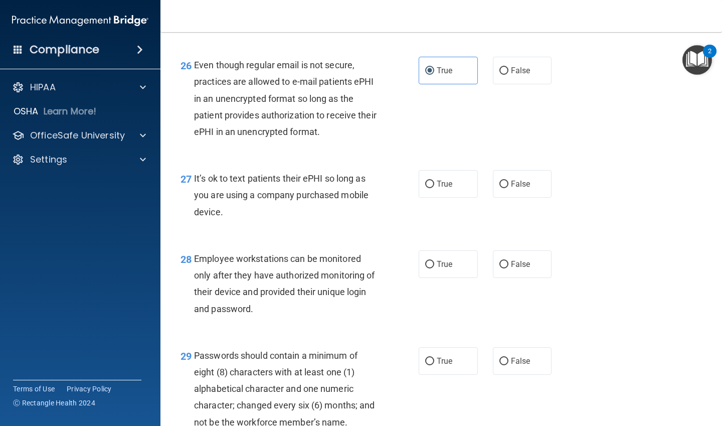
radio input "true"
click at [508, 275] on label "False" at bounding box center [522, 264] width 59 height 28
click at [508, 268] on input "False" at bounding box center [503, 265] width 9 height 8
radio input "true"
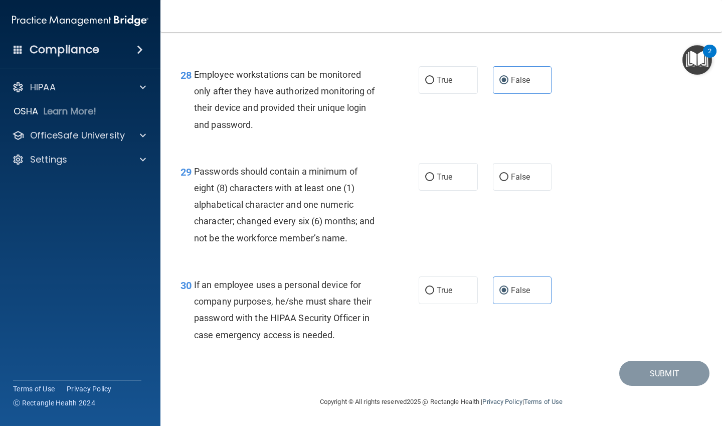
scroll to position [2707, 0]
click at [444, 182] on label "True" at bounding box center [448, 177] width 59 height 28
click at [434, 181] on input "True" at bounding box center [429, 177] width 9 height 8
radio input "true"
click at [628, 365] on button "Submit" at bounding box center [664, 373] width 90 height 26
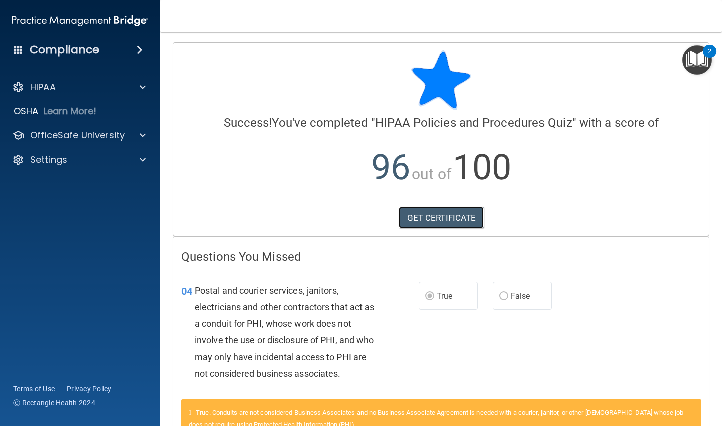
click at [451, 210] on link "GET CERTIFICATE" at bounding box center [441, 218] width 86 height 22
click at [142, 135] on span at bounding box center [143, 135] width 6 height 12
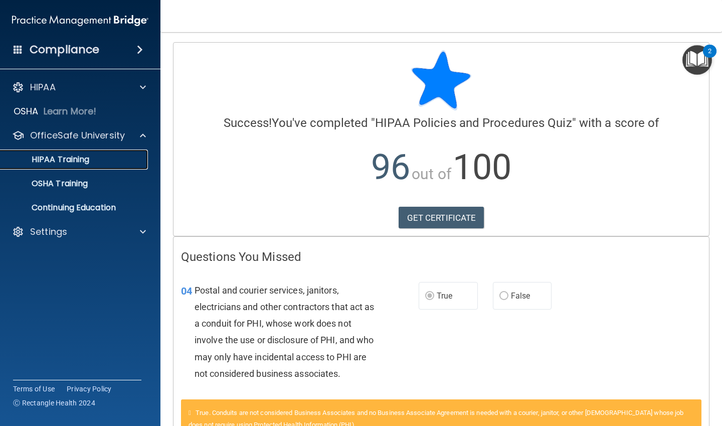
click at [98, 161] on div "HIPAA Training" at bounding box center [75, 159] width 137 height 10
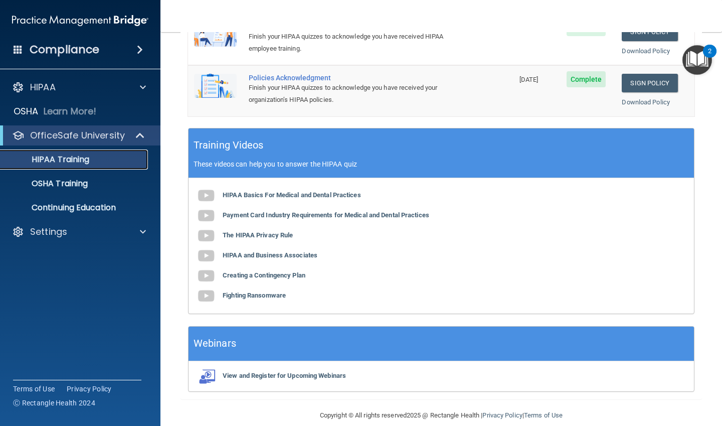
scroll to position [329, 0]
